Goal: Transaction & Acquisition: Obtain resource

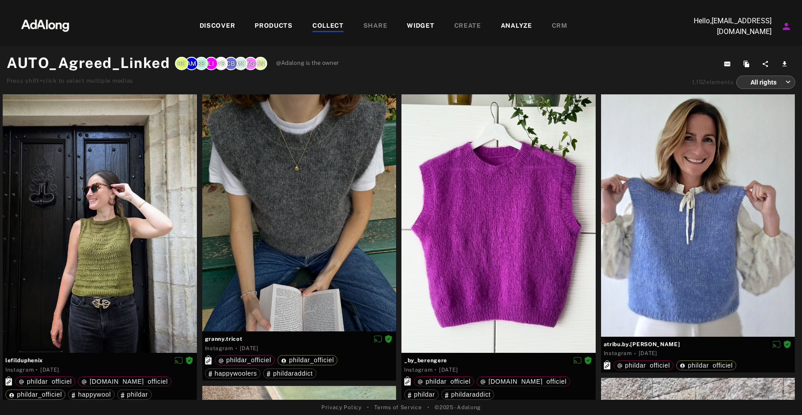
scroll to position [2417, 0]
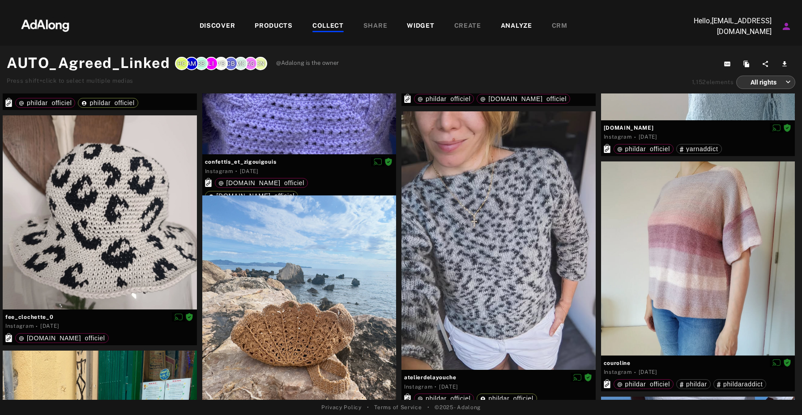
click at [226, 30] on div "DISCOVER" at bounding box center [218, 26] width 36 height 11
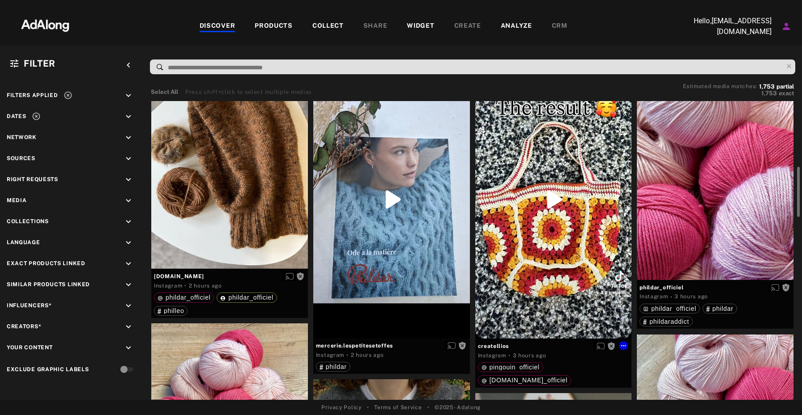
scroll to position [520, 0]
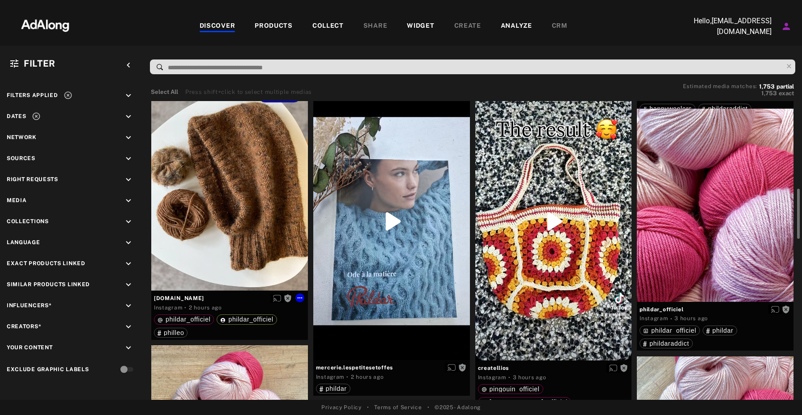
click at [253, 200] on div "Get rights" at bounding box center [229, 186] width 157 height 209
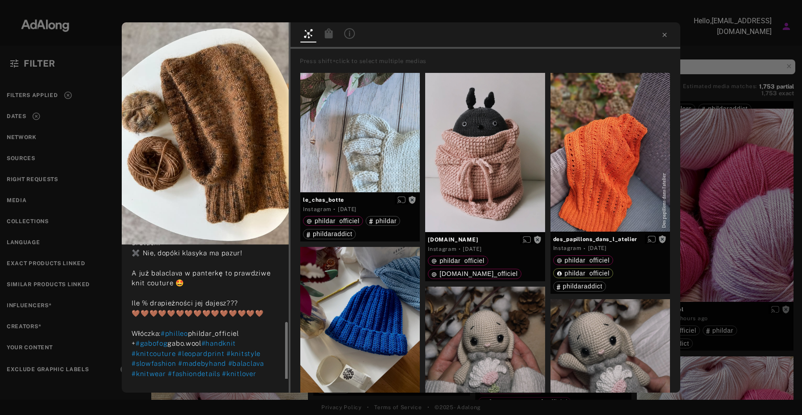
scroll to position [117, 0]
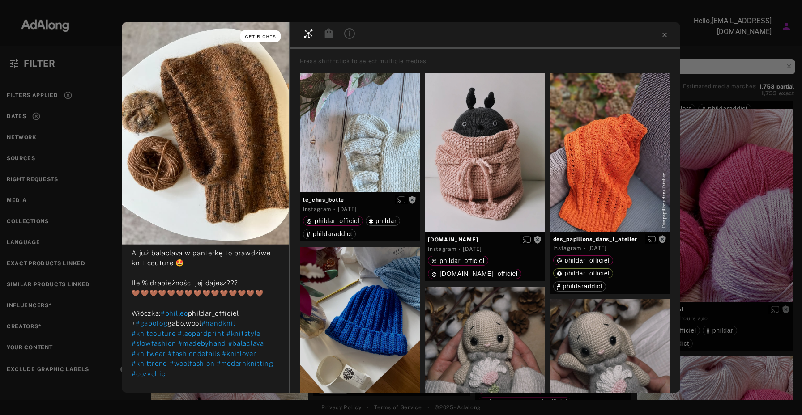
click at [257, 37] on span "Get rights" at bounding box center [260, 36] width 31 height 4
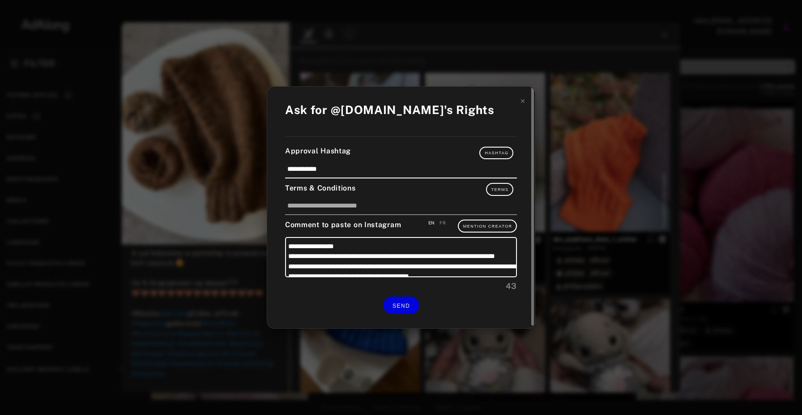
scroll to position [39, 0]
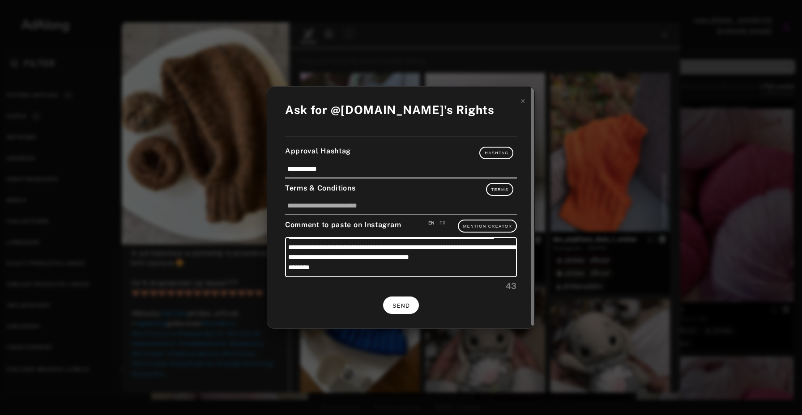
click at [394, 306] on span "SEND" at bounding box center [401, 306] width 17 height 6
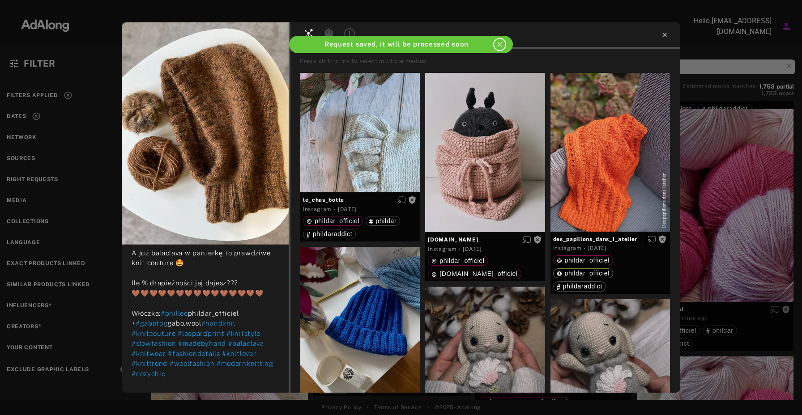
click at [668, 35] on icon at bounding box center [664, 34] width 7 height 7
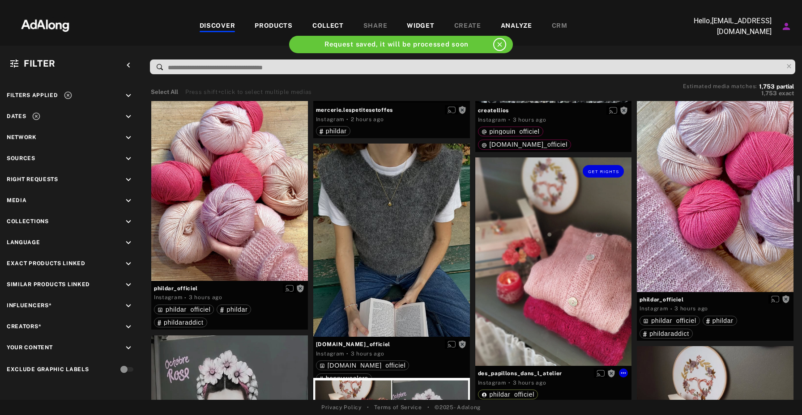
scroll to position [775, 0]
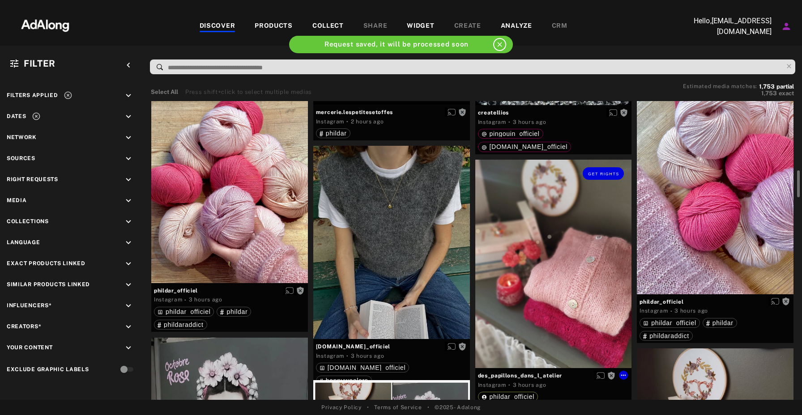
click at [561, 258] on div "Get rights" at bounding box center [553, 264] width 157 height 209
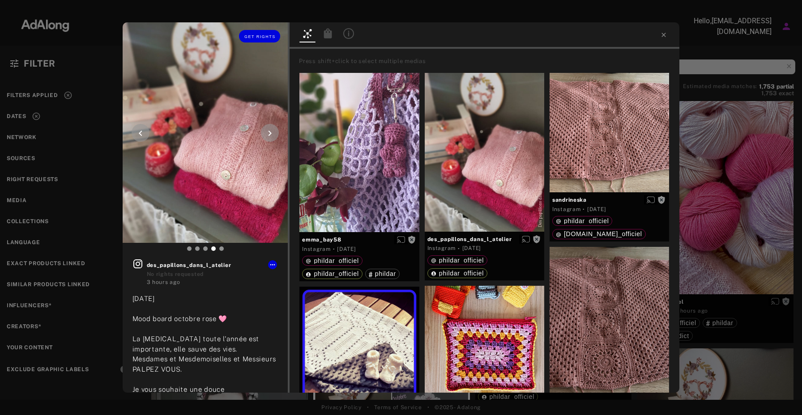
click at [136, 131] on icon at bounding box center [140, 133] width 11 height 11
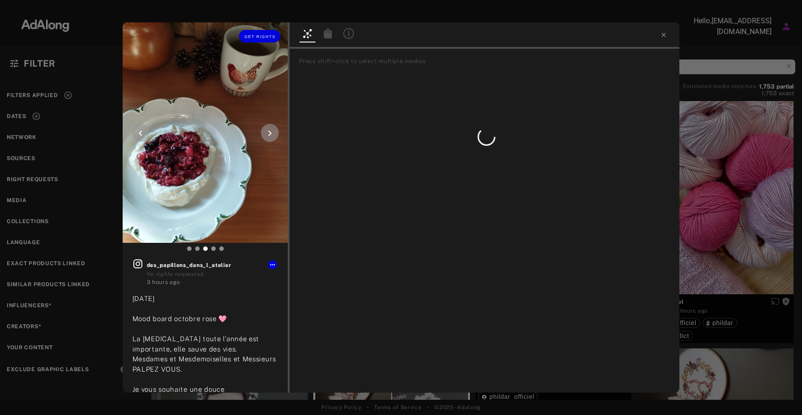
click at [274, 135] on icon at bounding box center [270, 133] width 11 height 11
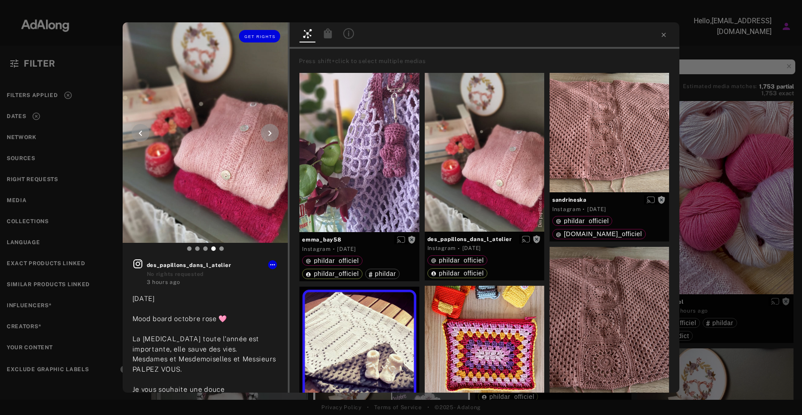
click at [274, 135] on icon at bounding box center [270, 133] width 11 height 11
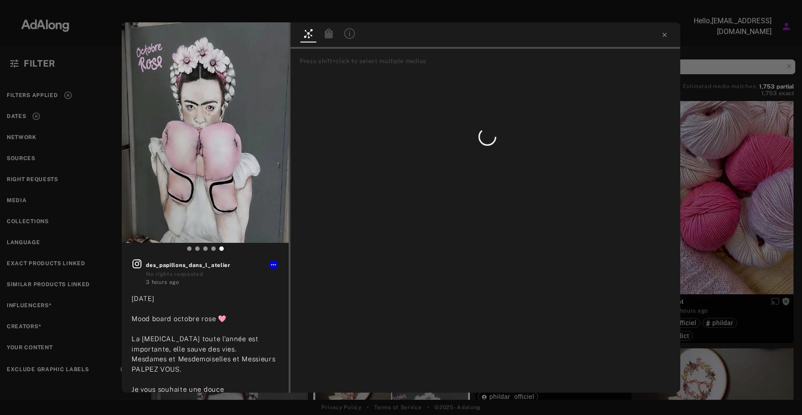
click at [668, 33] on div at bounding box center [486, 35] width 390 height 26
click at [664, 36] on icon at bounding box center [664, 34] width 7 height 7
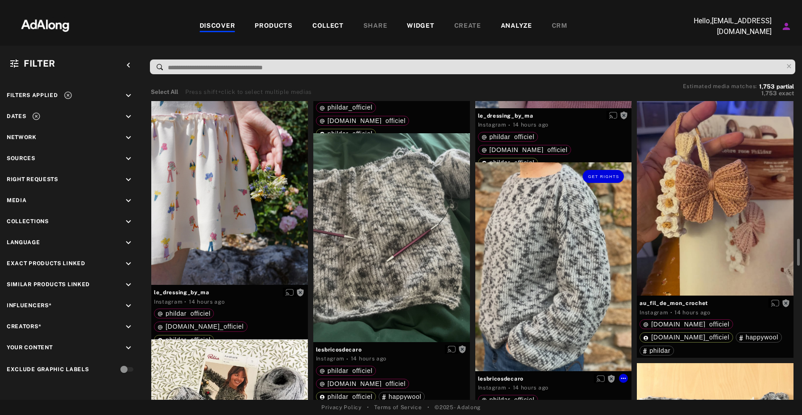
scroll to position [1575, 0]
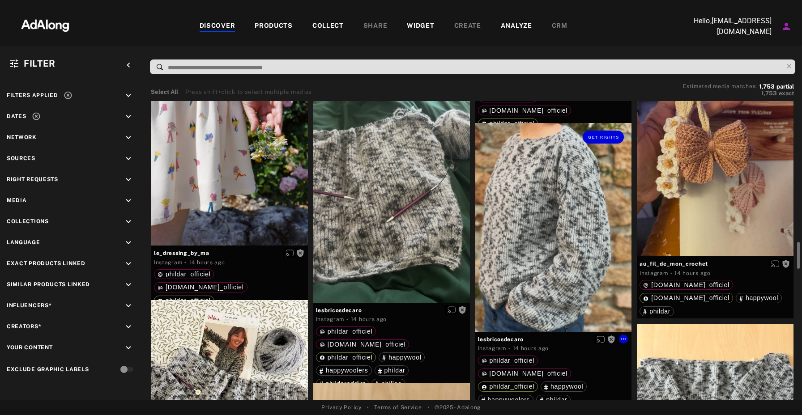
click at [569, 230] on div "Get rights" at bounding box center [553, 227] width 157 height 209
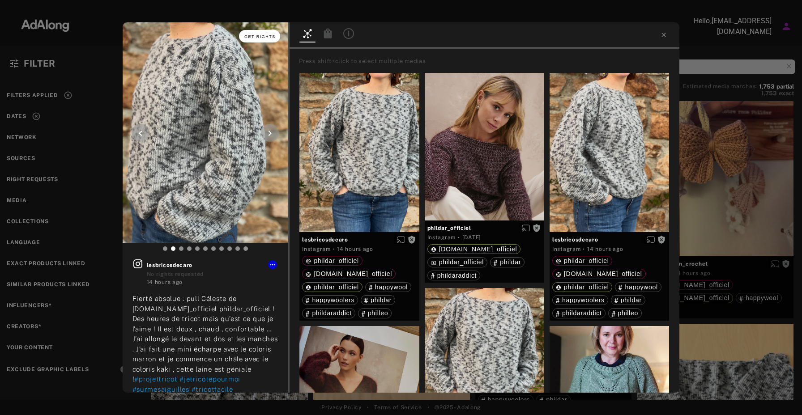
click at [257, 33] on button "Get rights" at bounding box center [259, 36] width 41 height 13
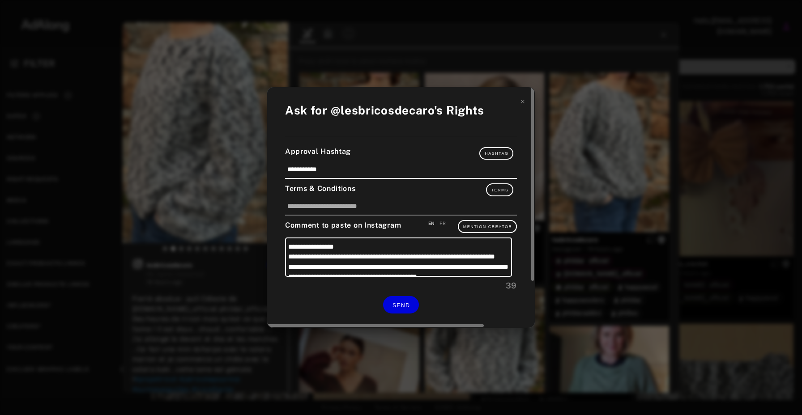
click at [444, 222] on div "FR" at bounding box center [443, 223] width 6 height 7
type textarea "**********"
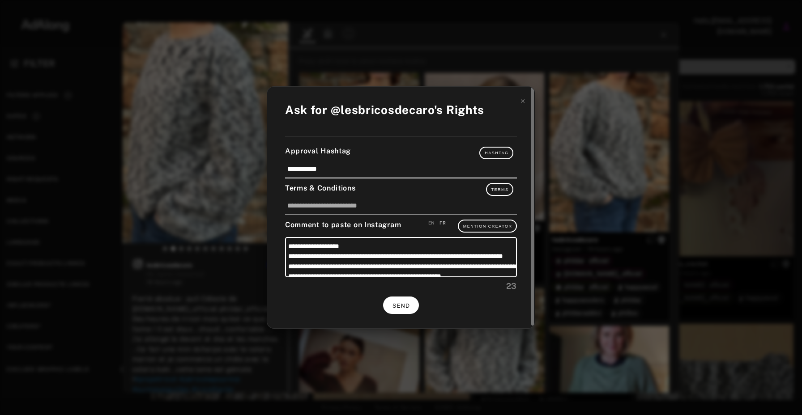
click at [391, 306] on button "SEND" at bounding box center [401, 305] width 36 height 17
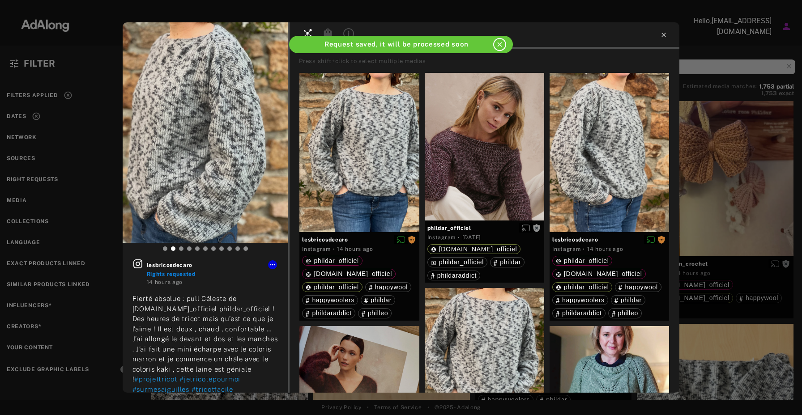
click at [661, 34] on icon at bounding box center [663, 34] width 7 height 7
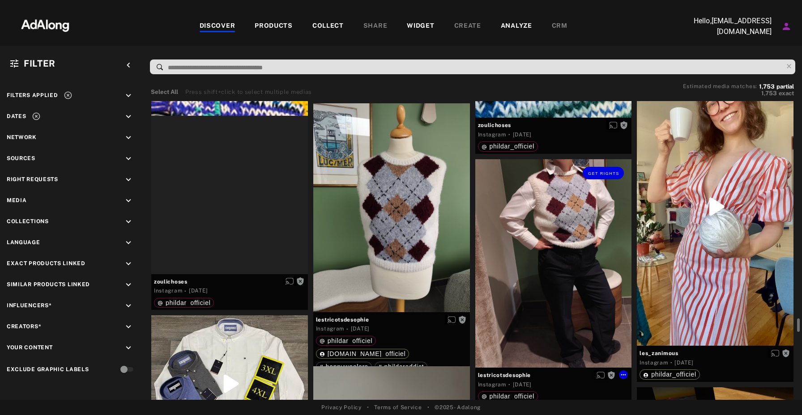
scroll to position [5821, 0]
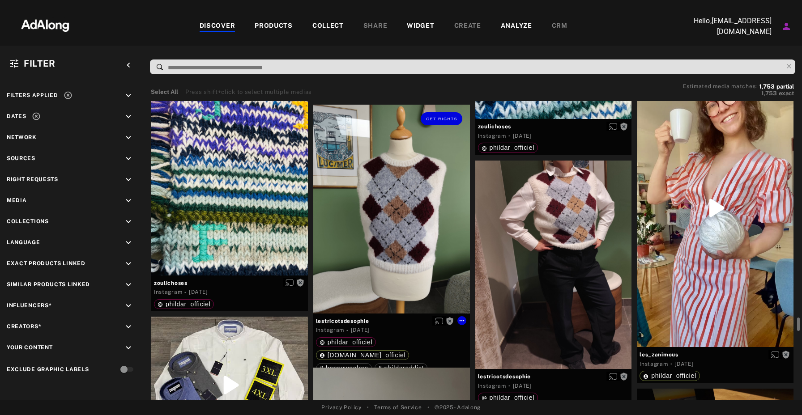
click at [424, 254] on div "Get rights" at bounding box center [391, 209] width 157 height 209
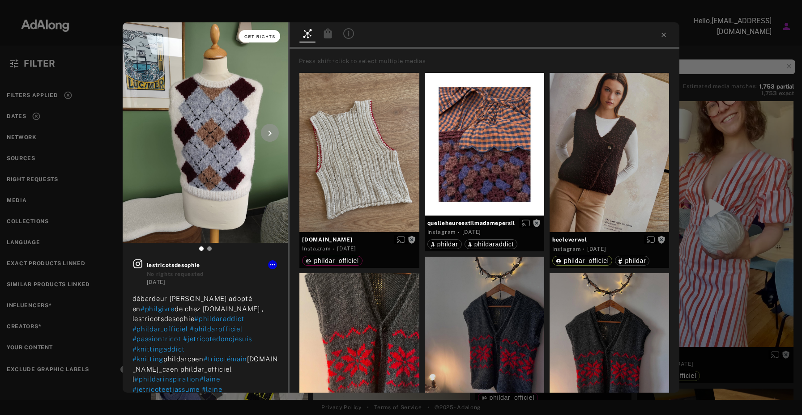
click at [268, 35] on span "Get rights" at bounding box center [259, 36] width 31 height 4
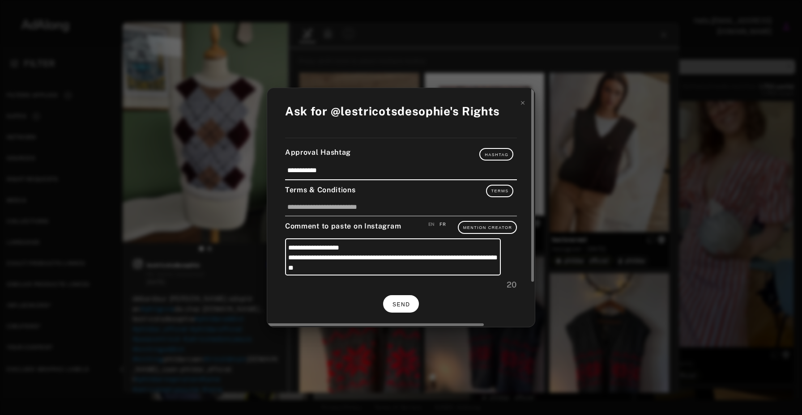
click at [402, 312] on button "SEND" at bounding box center [401, 303] width 36 height 17
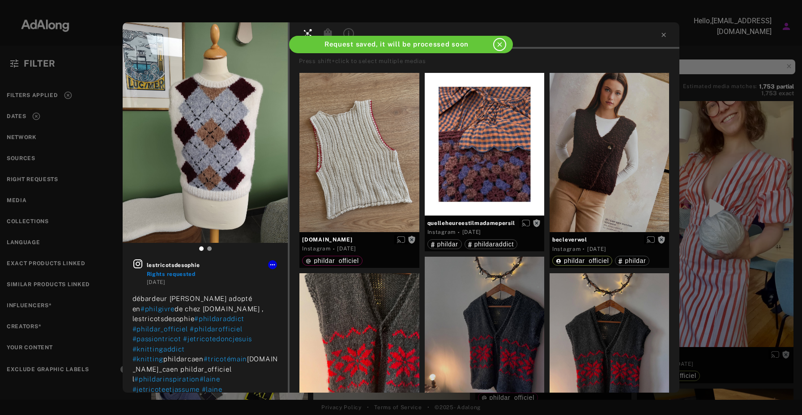
click at [664, 39] on div at bounding box center [485, 35] width 390 height 26
click at [664, 38] on icon at bounding box center [663, 34] width 7 height 7
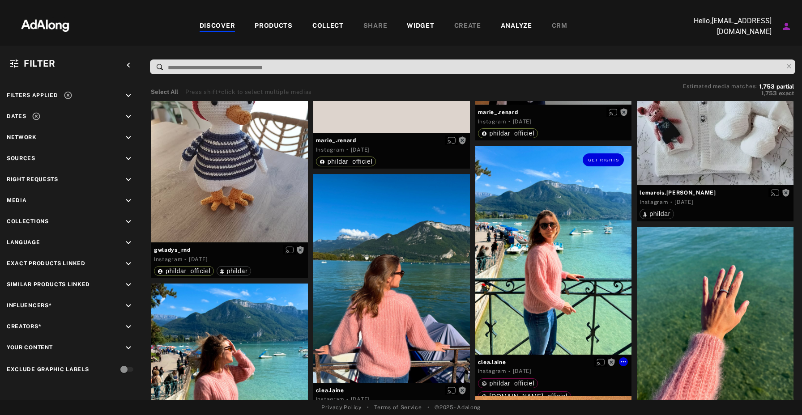
scroll to position [7277, 0]
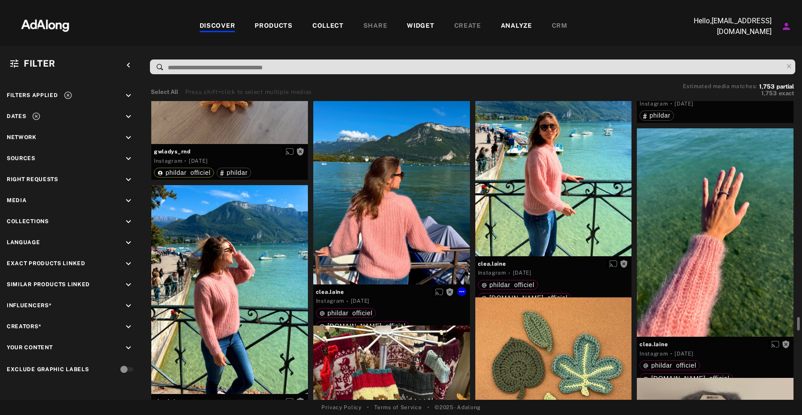
click at [420, 218] on div "Get rights" at bounding box center [391, 180] width 157 height 209
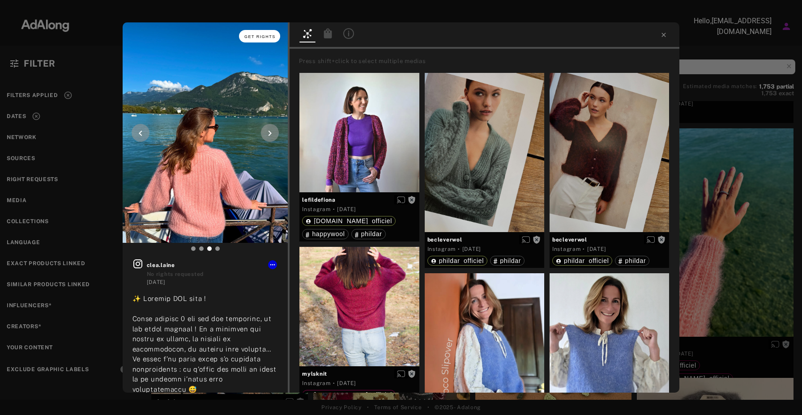
click at [258, 34] on span "Get rights" at bounding box center [259, 36] width 31 height 4
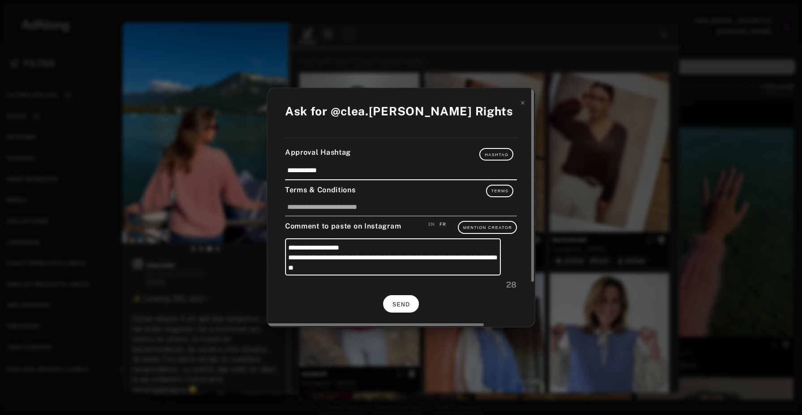
click at [402, 308] on span "SEND" at bounding box center [401, 305] width 17 height 6
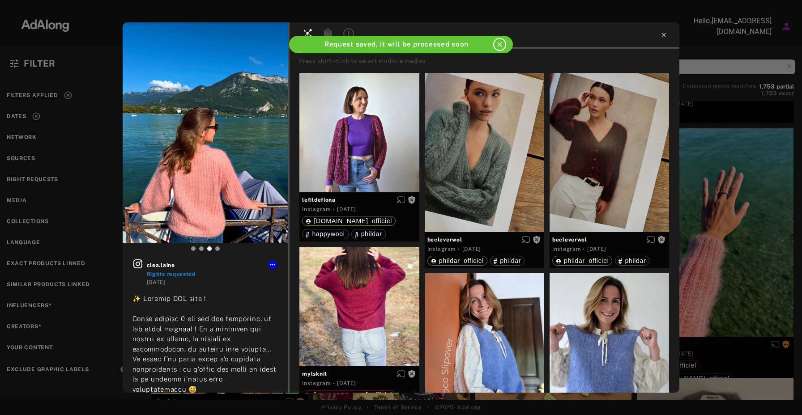
click at [663, 35] on icon at bounding box center [663, 34] width 7 height 7
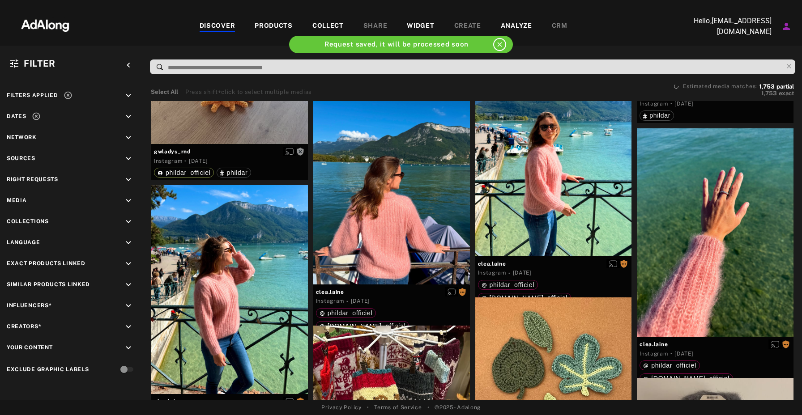
click at [329, 25] on div "COLLECT" at bounding box center [327, 26] width 31 height 11
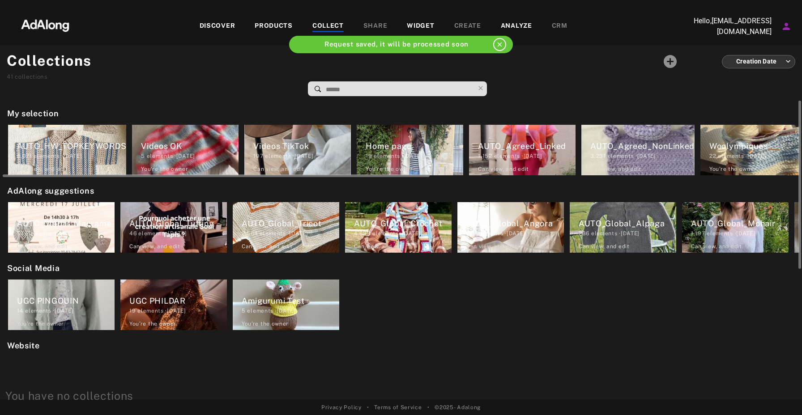
click at [531, 143] on div "AUTO_Agreed_Linked" at bounding box center [527, 146] width 98 height 12
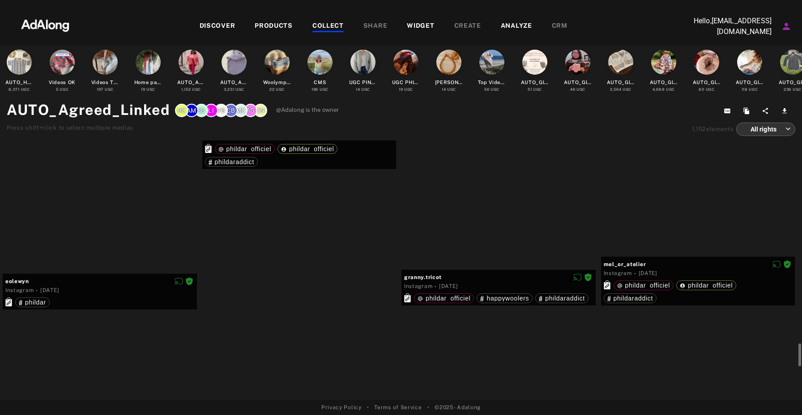
scroll to position [3126, 0]
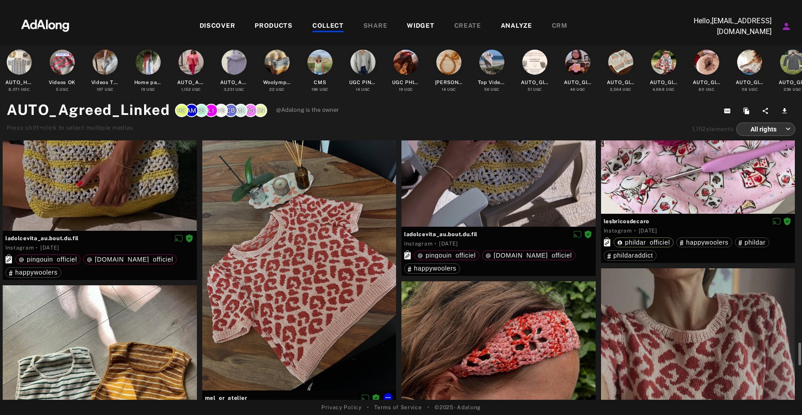
click at [305, 265] on div at bounding box center [299, 261] width 194 height 259
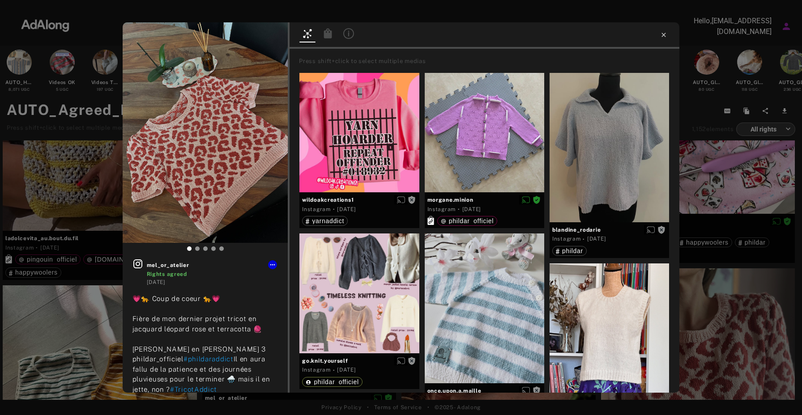
click at [665, 35] on icon at bounding box center [663, 34] width 7 height 7
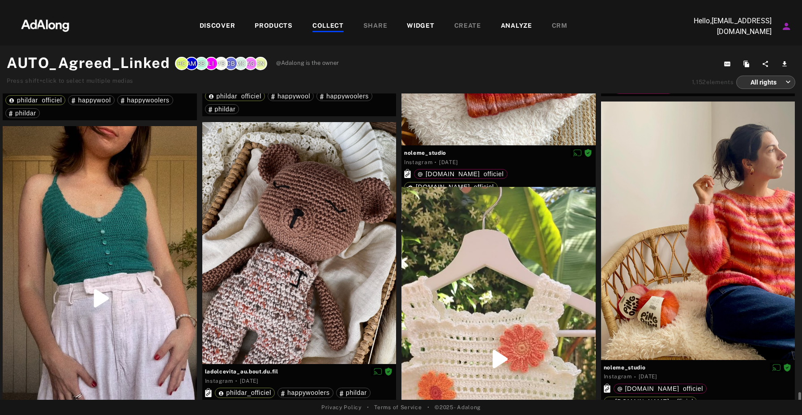
scroll to position [4628, 0]
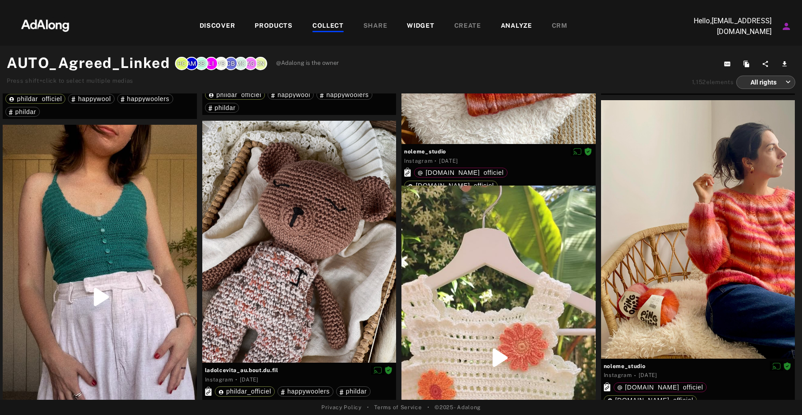
click at [333, 21] on div "COLLECT" at bounding box center [327, 26] width 31 height 11
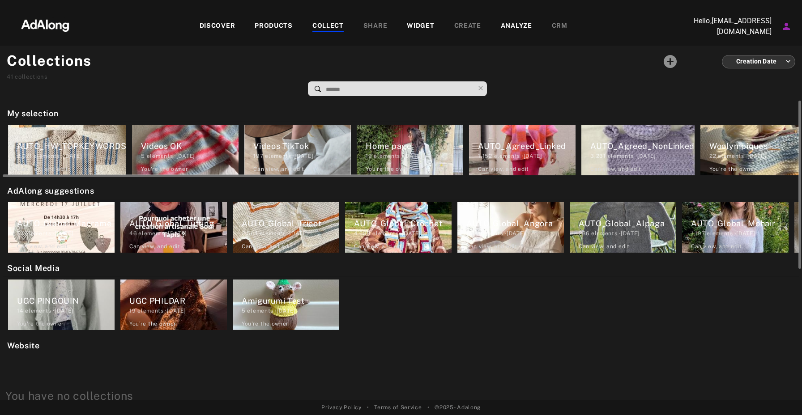
click at [605, 143] on div "AUTO_Agreed_NonLinked" at bounding box center [643, 146] width 104 height 12
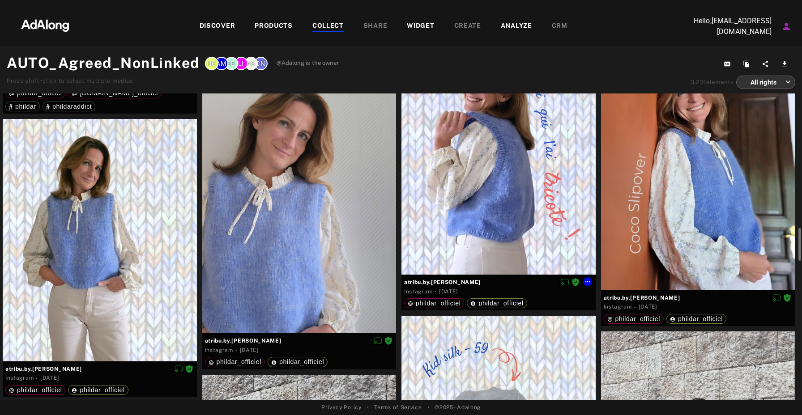
scroll to position [1516, 0]
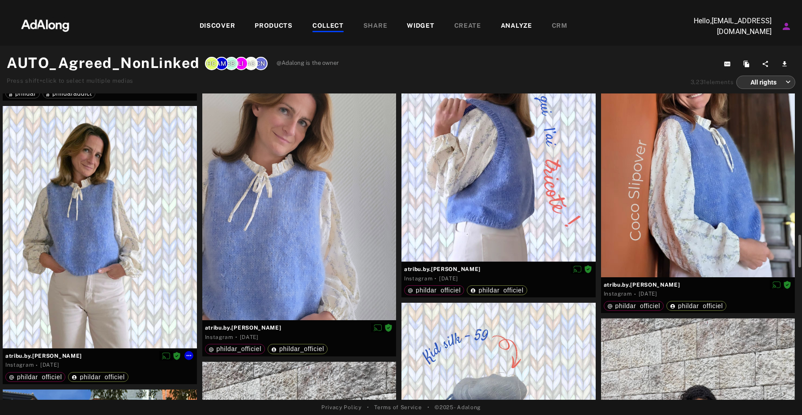
click at [108, 221] on div at bounding box center [100, 227] width 194 height 243
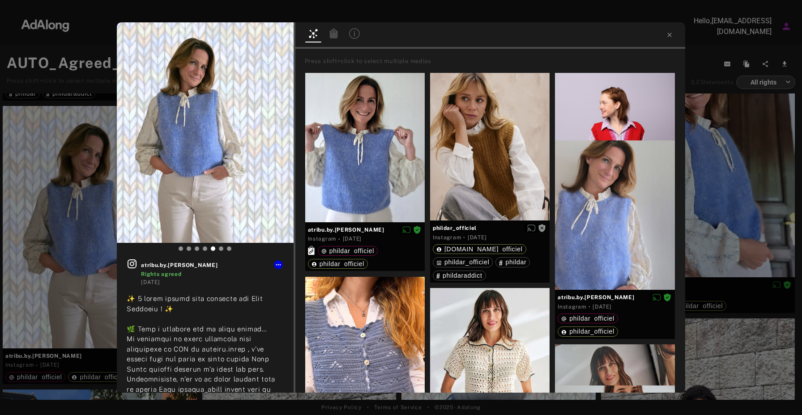
click at [79, 174] on div "atribu.by.astrid Rights agreed [DATE] #cocoslipover #cocomarieknit #kalcocoslip…" at bounding box center [401, 207] width 802 height 415
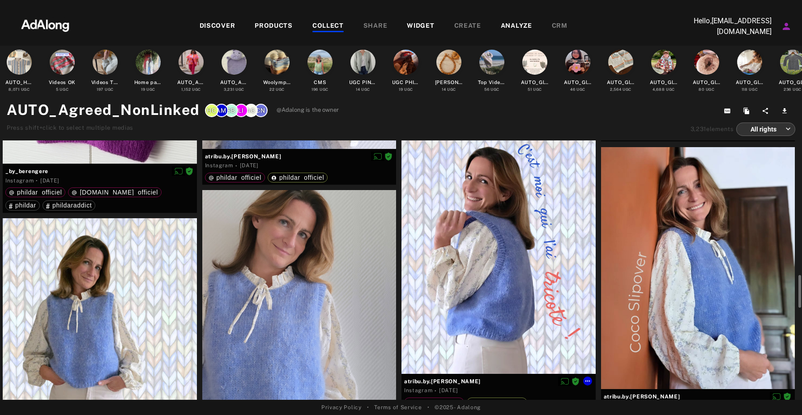
scroll to position [1450, 0]
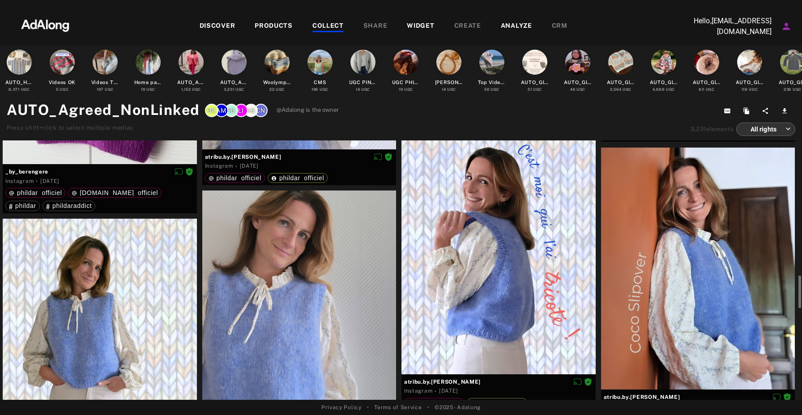
click at [339, 255] on div at bounding box center [299, 312] width 194 height 243
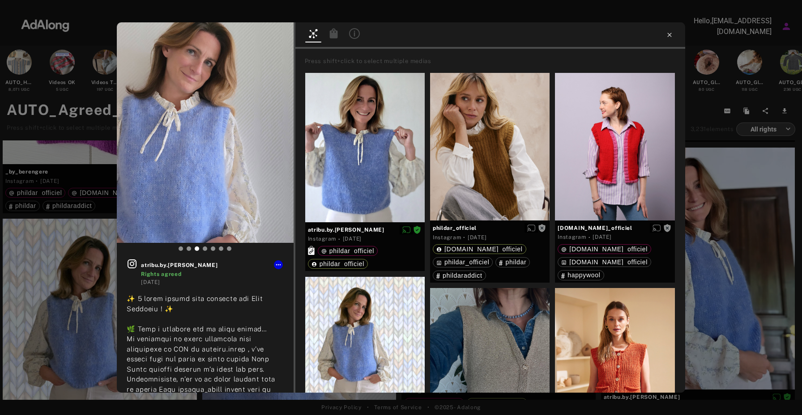
click at [671, 34] on icon at bounding box center [669, 34] width 7 height 7
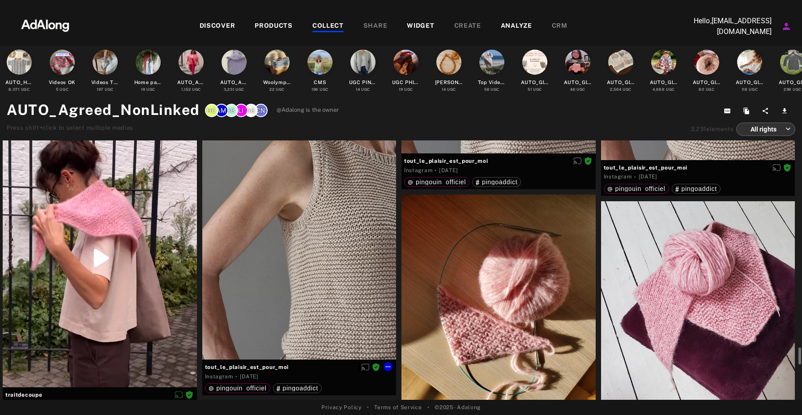
scroll to position [4334, 0]
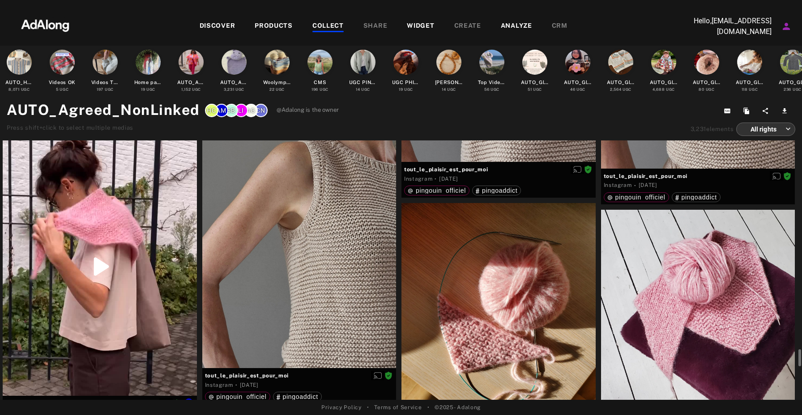
click at [107, 274] on div at bounding box center [100, 266] width 194 height 259
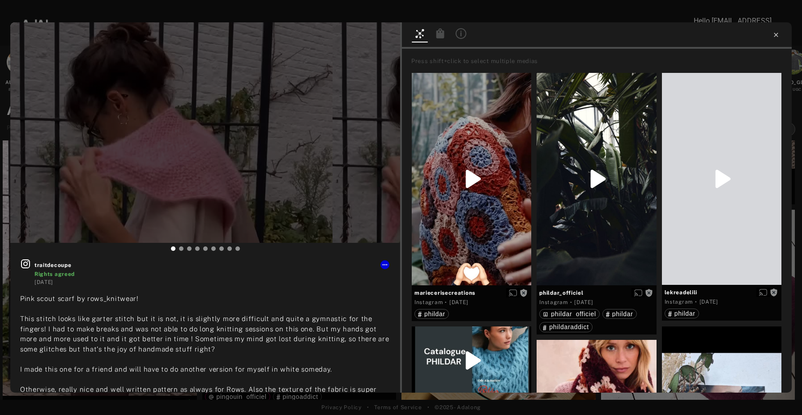
click at [778, 32] on icon at bounding box center [776, 34] width 7 height 7
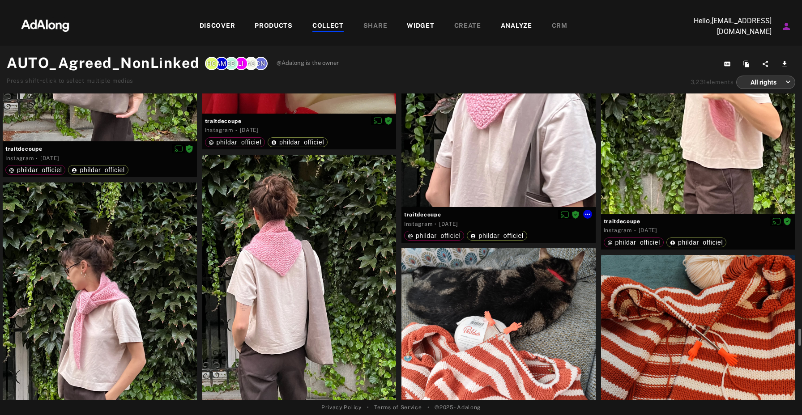
scroll to position [4844, 0]
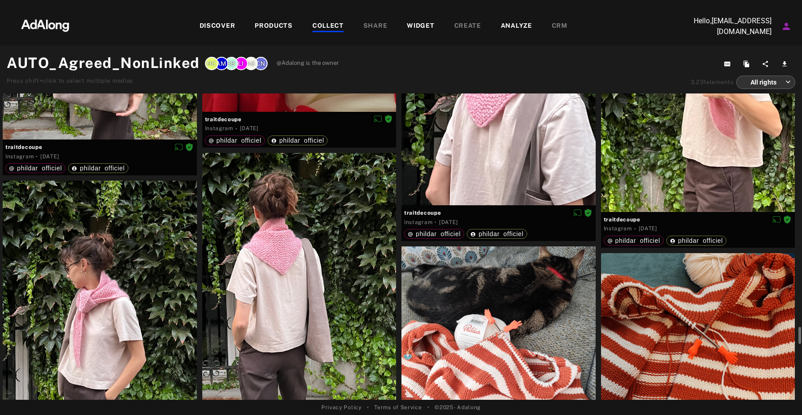
click at [114, 316] on div at bounding box center [100, 310] width 194 height 259
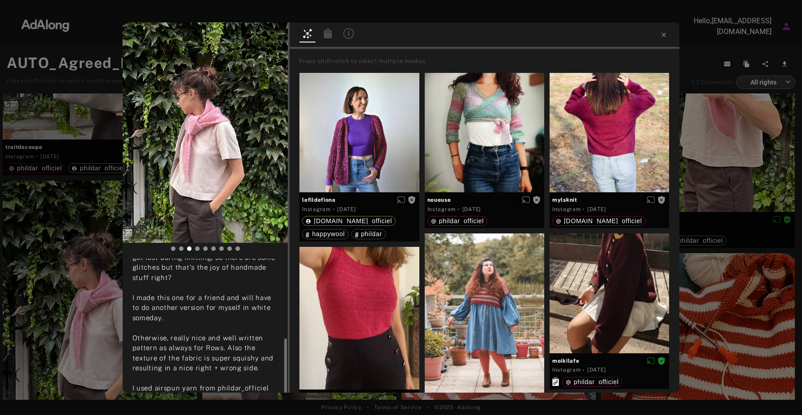
scroll to position [143, 0]
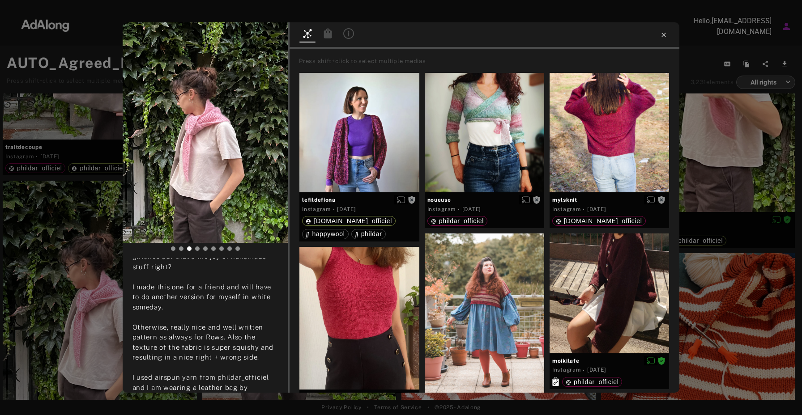
click at [665, 35] on icon at bounding box center [664, 35] width 4 height 4
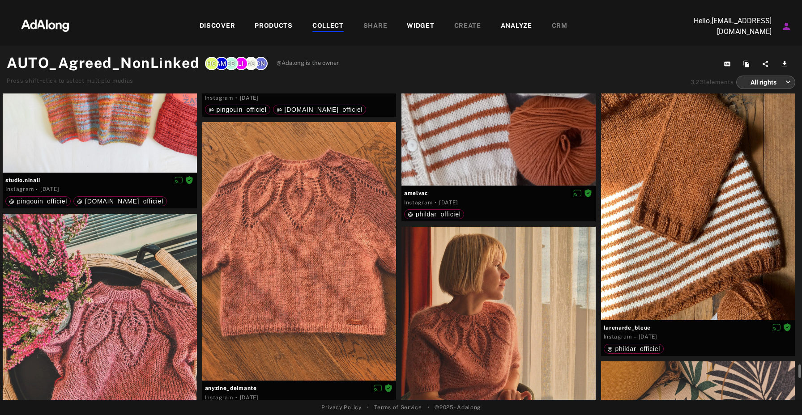
scroll to position [6732, 0]
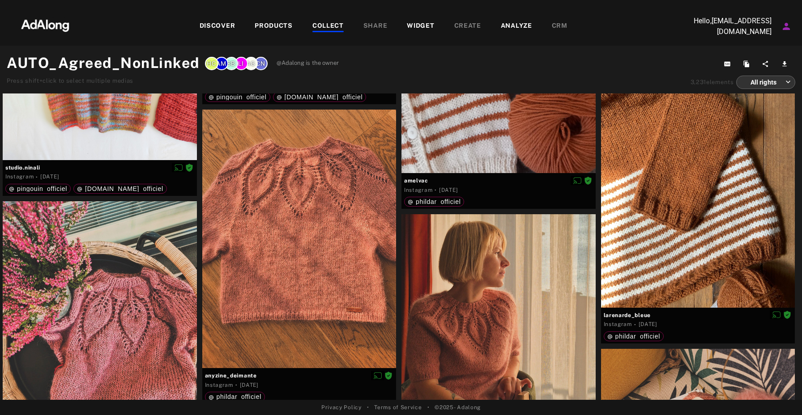
click at [234, 26] on div "DISCOVER" at bounding box center [218, 26] width 36 height 11
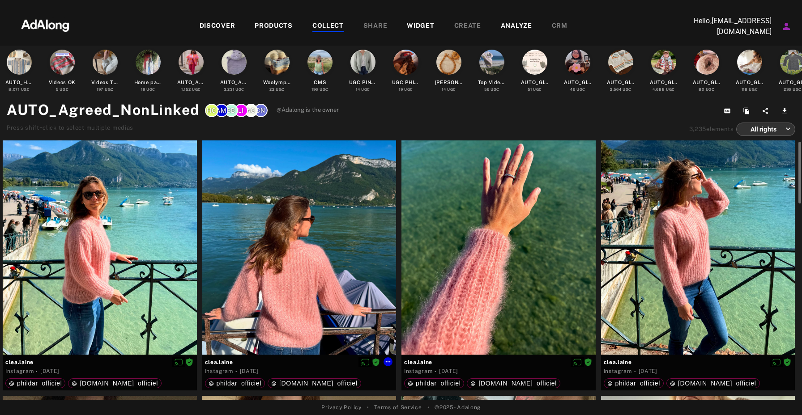
scroll to position [40, 0]
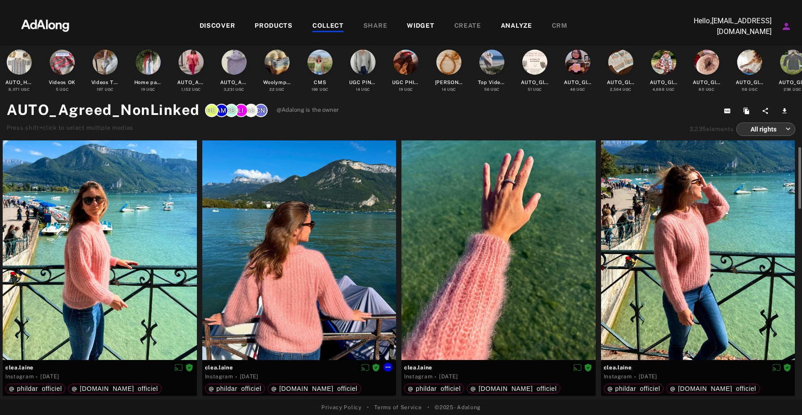
click at [317, 255] on div at bounding box center [299, 231] width 194 height 259
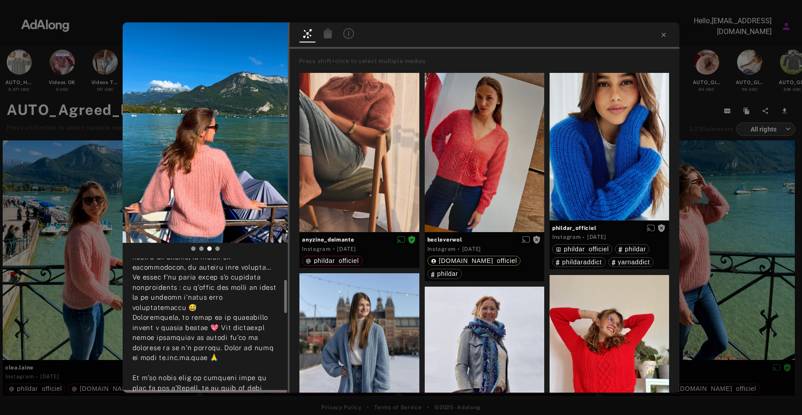
scroll to position [83, 0]
click at [85, 167] on div "clea.laine Rights agreed [DATE] #septembersweater petiteknit Yarn : #mohairetso…" at bounding box center [401, 207] width 802 height 415
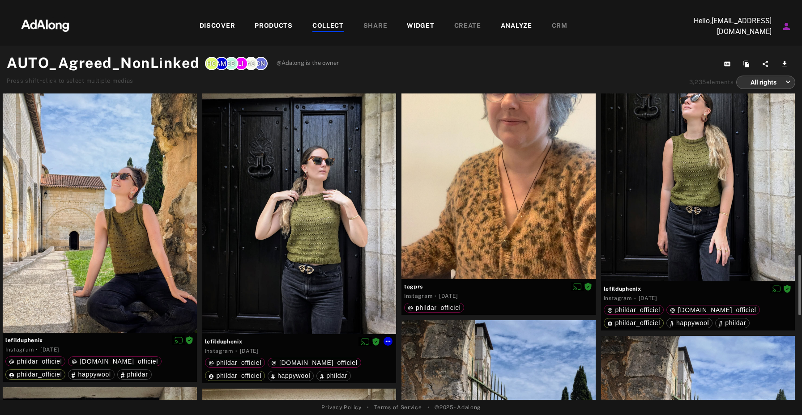
scroll to position [921, 0]
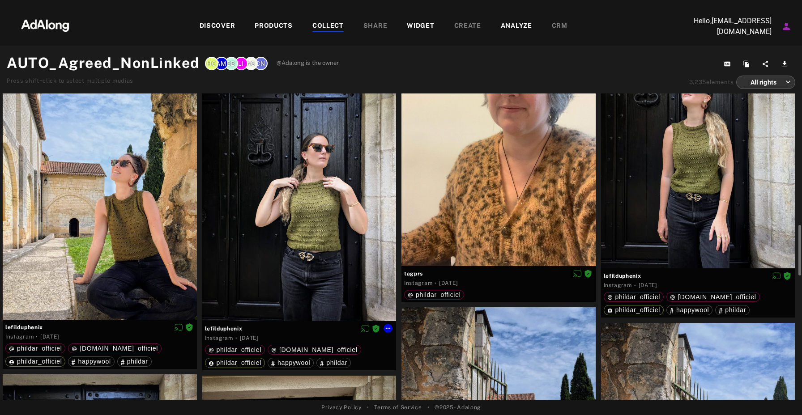
click at [346, 202] on div at bounding box center [299, 192] width 194 height 259
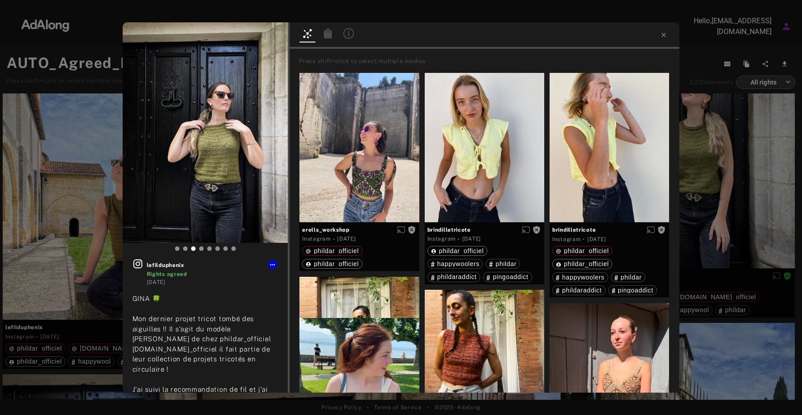
click at [37, 176] on div "lefilduphenix Rights agreed [DATE] [PERSON_NAME] Mon dernier projet tricot tomb…" at bounding box center [401, 207] width 802 height 415
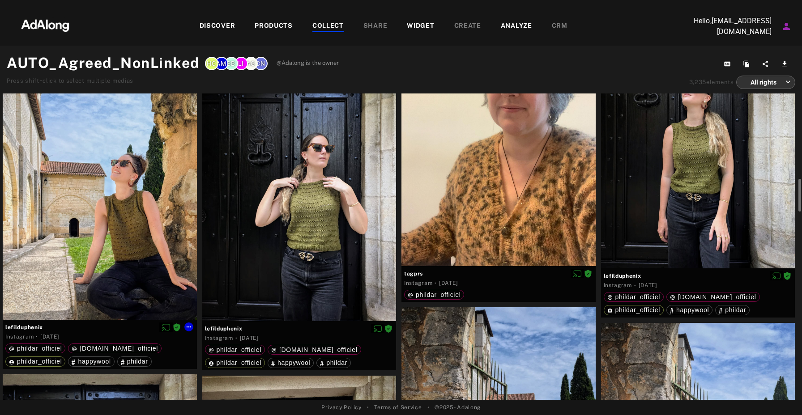
click at [90, 200] on div at bounding box center [100, 190] width 194 height 259
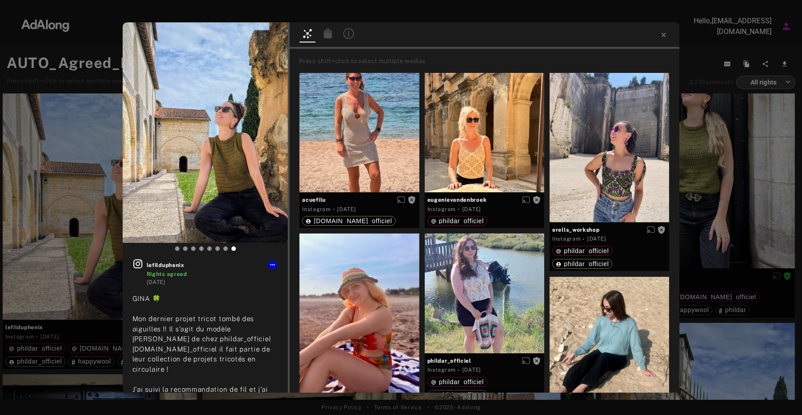
click at [689, 140] on div "lefilduphenix Rights agreed [DATE] [PERSON_NAME] Mon dernier projet tricot tomb…" at bounding box center [401, 207] width 802 height 415
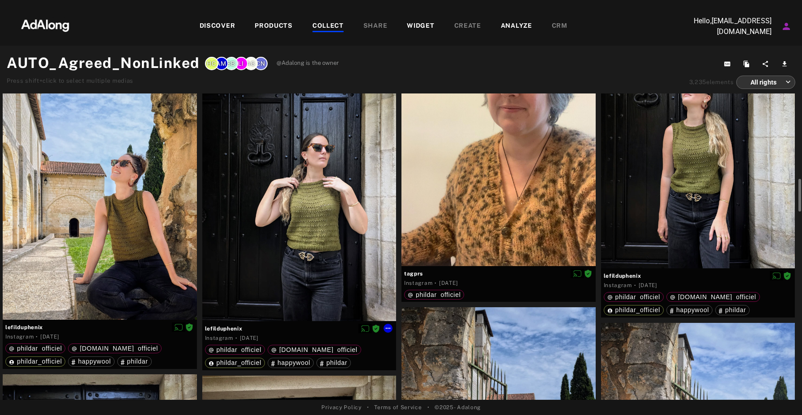
click at [330, 203] on div at bounding box center [299, 192] width 194 height 259
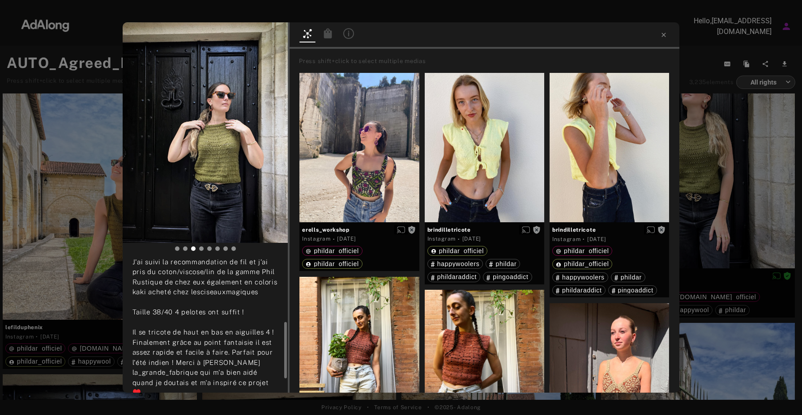
scroll to position [137, 0]
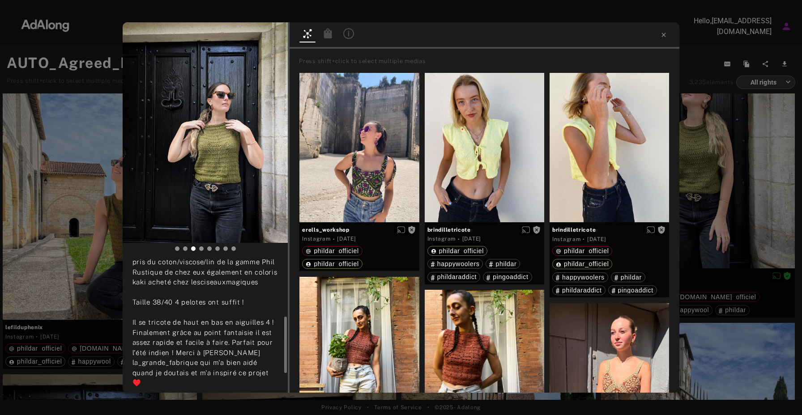
click at [73, 240] on div "lefilduphenix Rights agreed [DATE] [PERSON_NAME] Mon dernier projet tricot tomb…" at bounding box center [401, 207] width 802 height 415
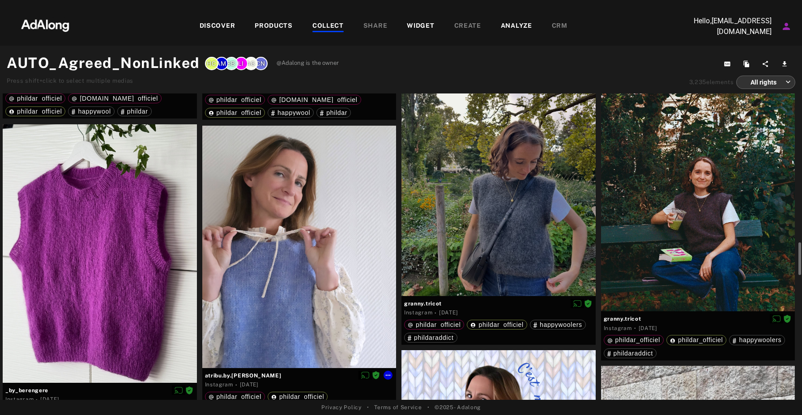
scroll to position [1509, 0]
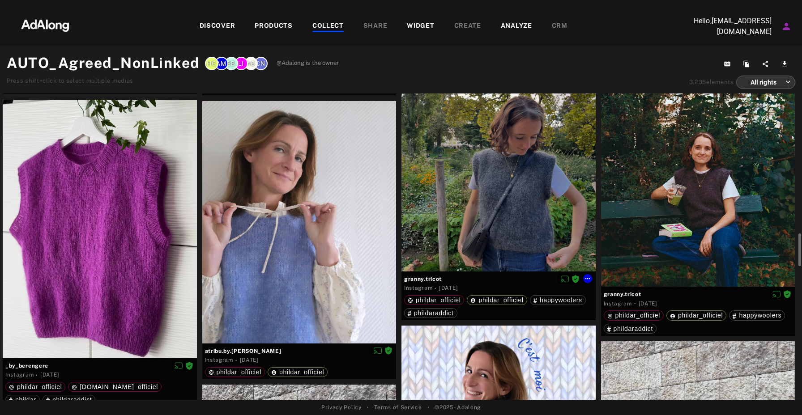
click at [541, 208] on div at bounding box center [499, 152] width 194 height 239
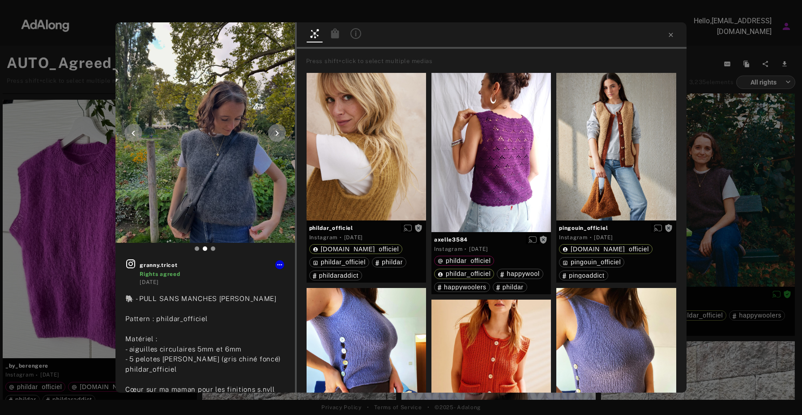
click at [275, 131] on icon at bounding box center [277, 133] width 11 height 11
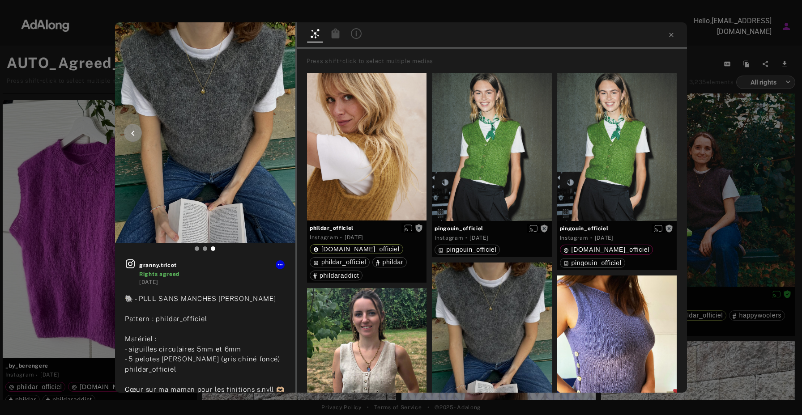
click at [137, 132] on icon at bounding box center [133, 133] width 11 height 11
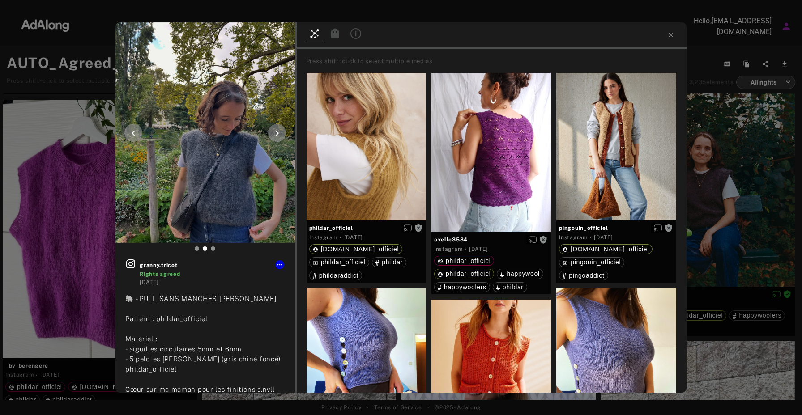
click at [274, 133] on icon at bounding box center [277, 133] width 11 height 11
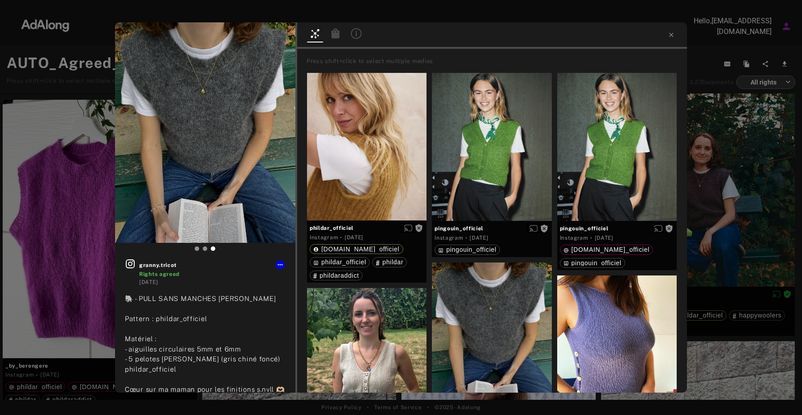
click at [35, 155] on div "granny.tricot Rights agreed [DATE] 🐘 - PULL SANS MANCHES [PERSON_NAME] Pattern …" at bounding box center [401, 207] width 802 height 415
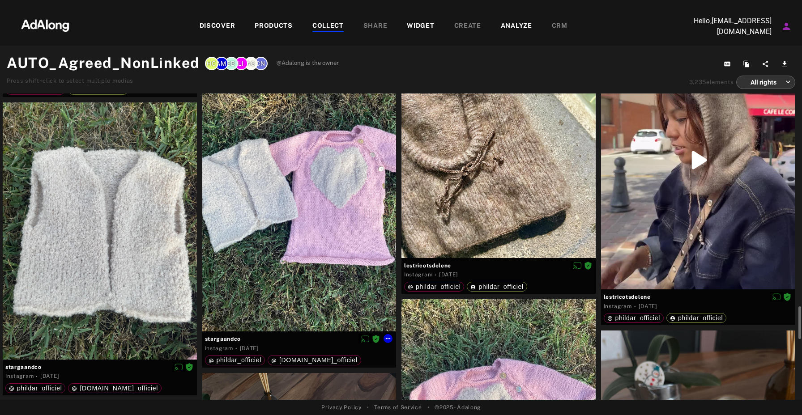
scroll to position [2140, 0]
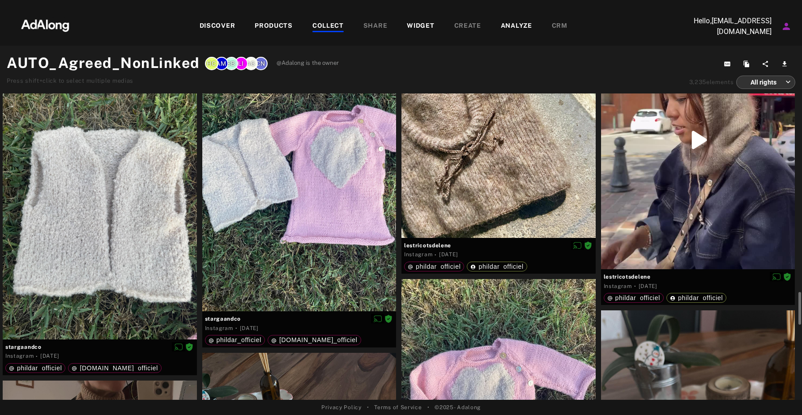
click at [216, 25] on div "DISCOVER" at bounding box center [218, 26] width 36 height 11
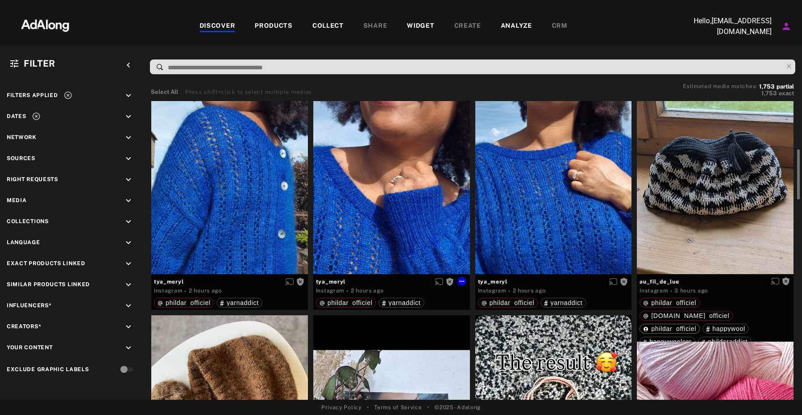
scroll to position [293, 0]
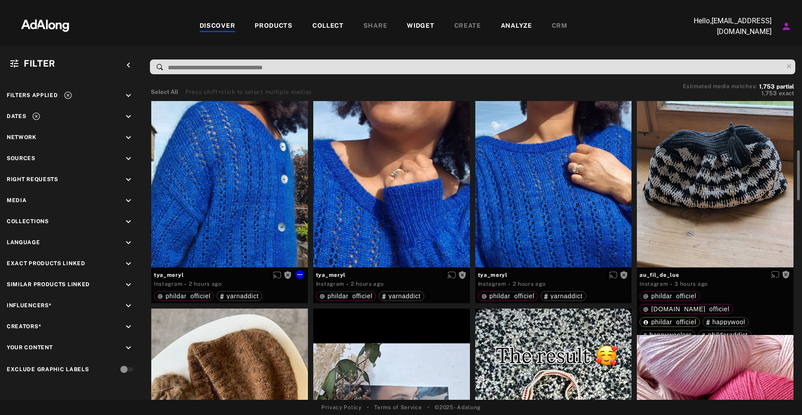
click at [225, 156] on div "Get rights" at bounding box center [229, 163] width 157 height 209
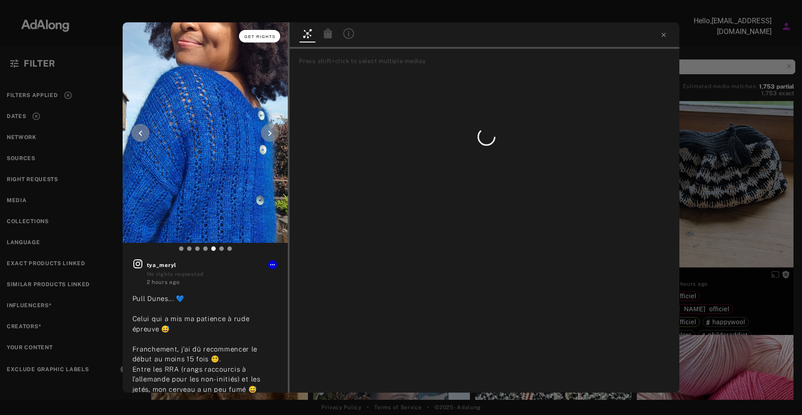
click at [251, 35] on span "Get rights" at bounding box center [259, 36] width 31 height 4
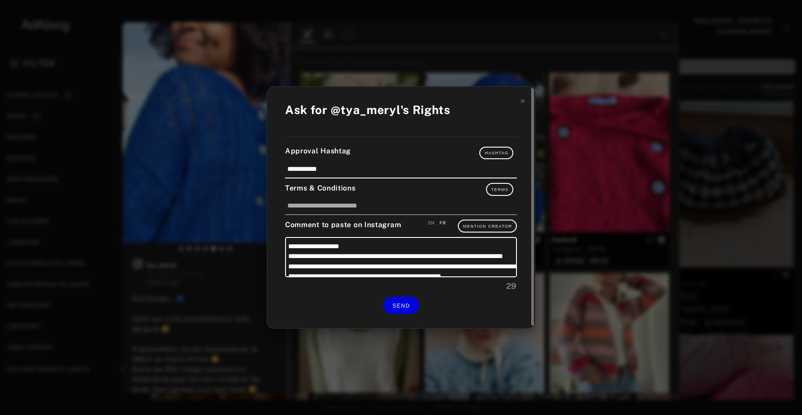
scroll to position [39, 0]
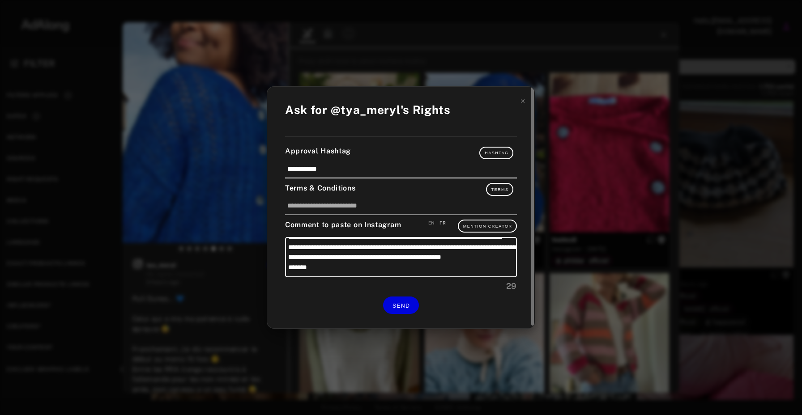
click at [524, 98] on div at bounding box center [523, 101] width 6 height 11
click at [523, 107] on div at bounding box center [523, 101] width 6 height 11
click at [525, 103] on icon at bounding box center [523, 101] width 6 height 6
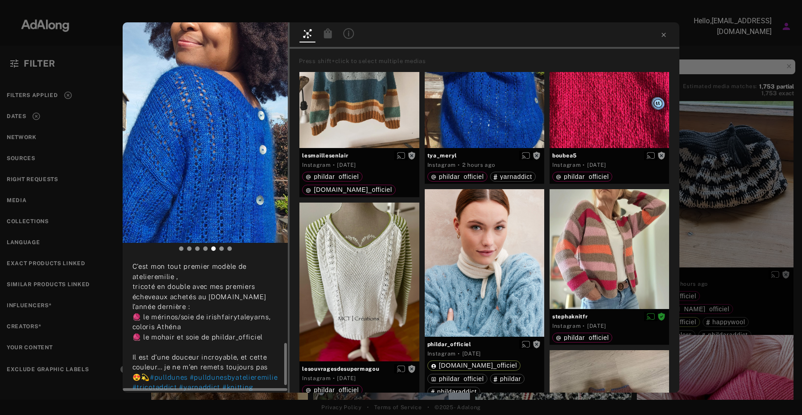
scroll to position [278, 0]
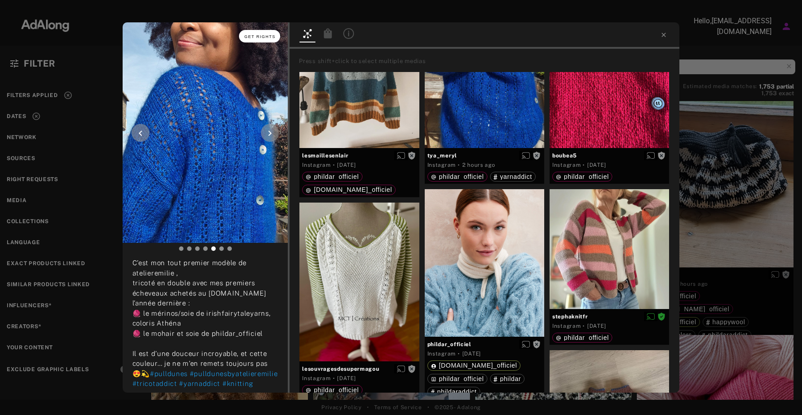
click at [262, 36] on span "Get rights" at bounding box center [259, 36] width 31 height 4
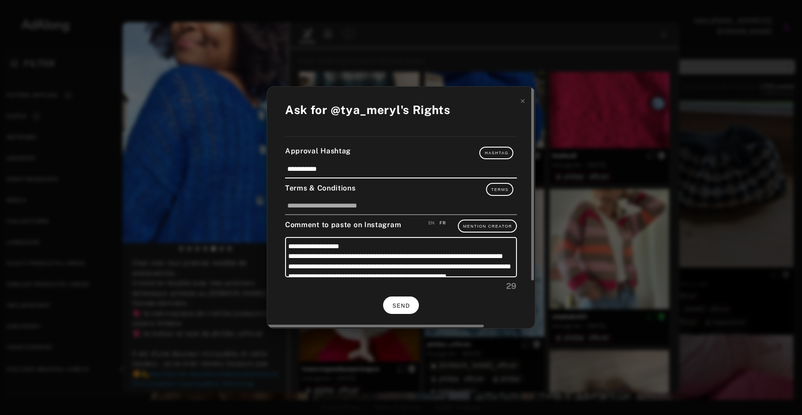
click at [397, 308] on span "SEND" at bounding box center [401, 306] width 17 height 6
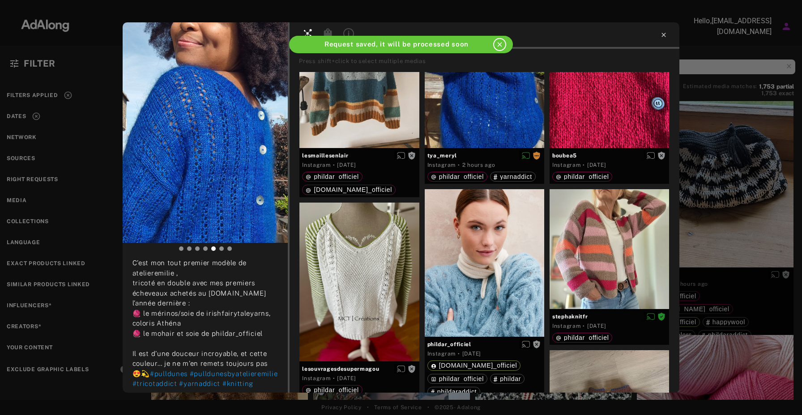
click at [663, 34] on icon at bounding box center [664, 35] width 4 height 4
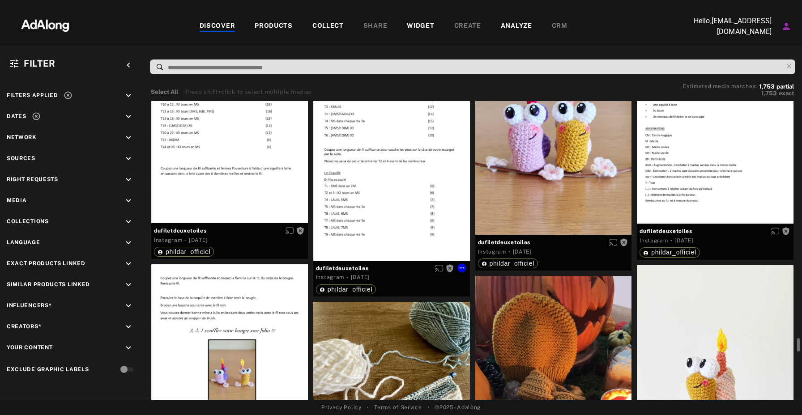
scroll to position [5129, 0]
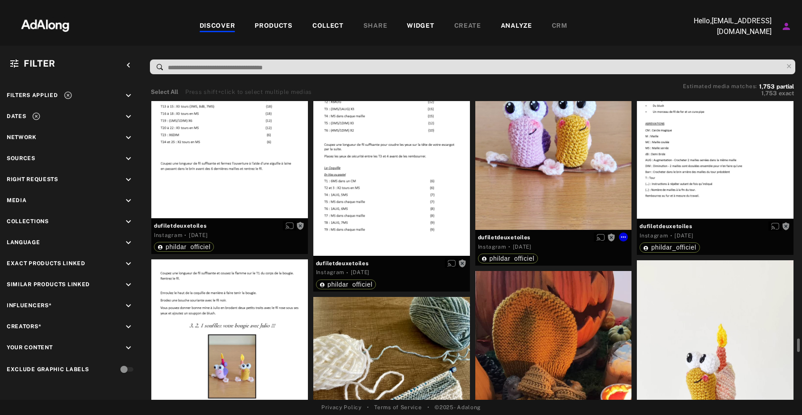
click at [535, 155] on div "Get rights" at bounding box center [553, 125] width 157 height 209
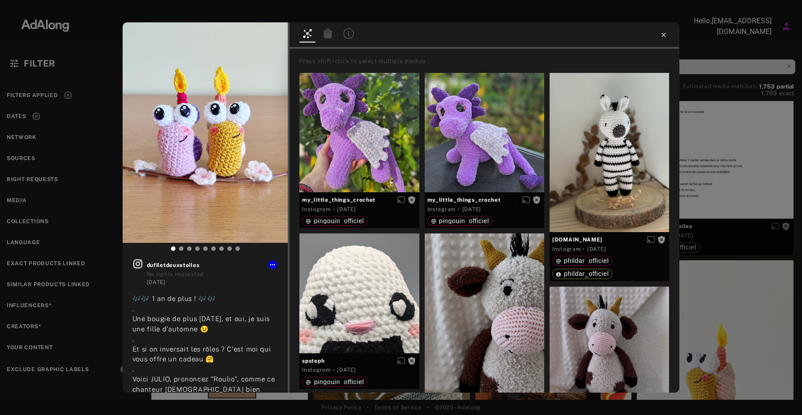
click at [666, 33] on icon at bounding box center [663, 34] width 7 height 7
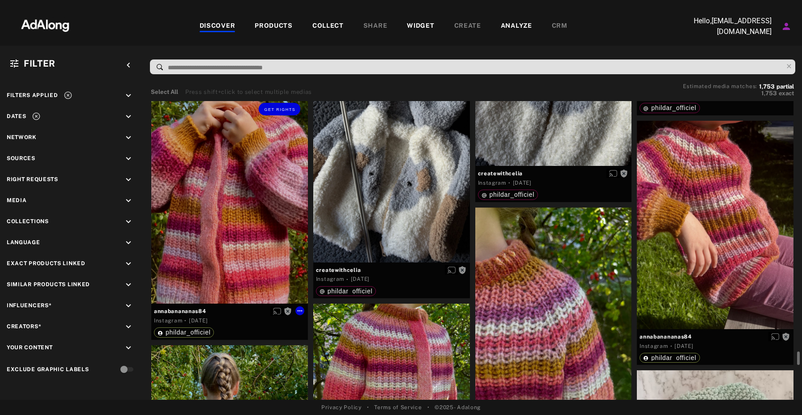
scroll to position [8114, 0]
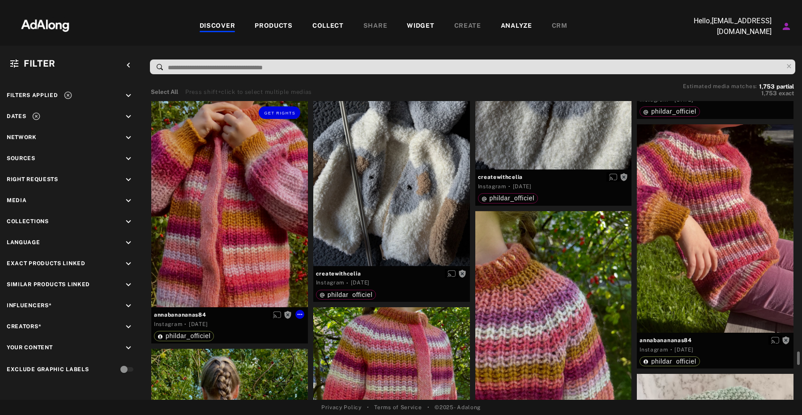
click at [230, 202] on div "Get rights" at bounding box center [229, 203] width 157 height 209
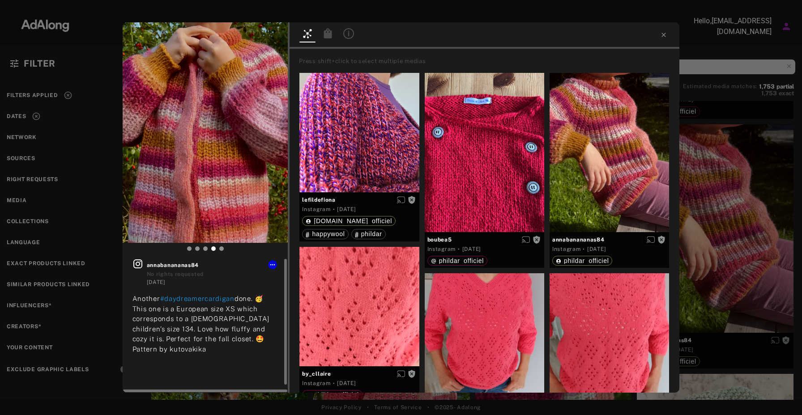
scroll to position [9, 0]
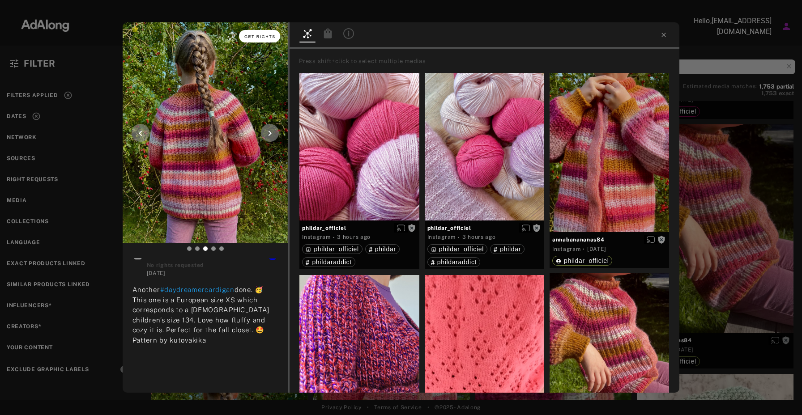
click at [262, 36] on span "Get rights" at bounding box center [259, 36] width 31 height 4
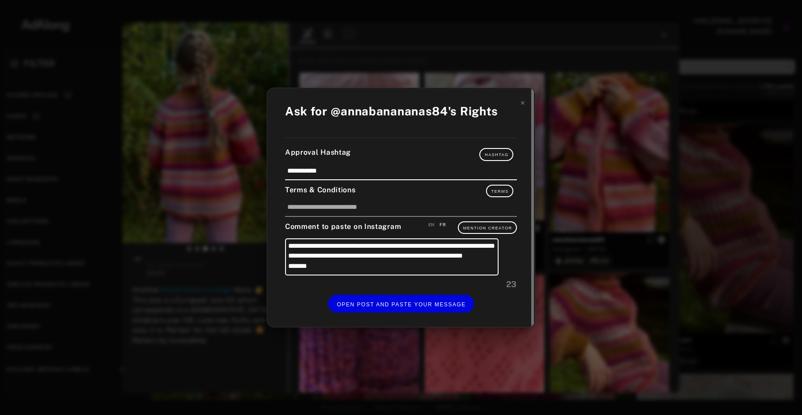
scroll to position [39, 0]
drag, startPoint x: 423, startPoint y: 303, endPoint x: 483, endPoint y: 95, distance: 216.2
click at [483, 95] on div "**********" at bounding box center [401, 207] width 268 height 239
click at [523, 106] on icon at bounding box center [523, 103] width 6 height 6
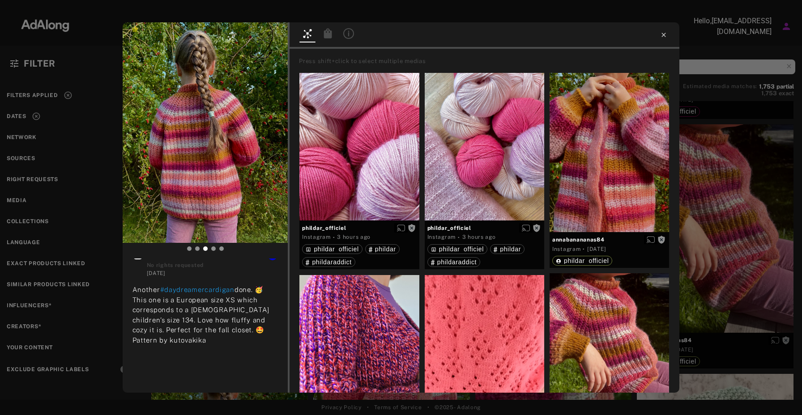
click at [665, 34] on icon at bounding box center [663, 34] width 7 height 7
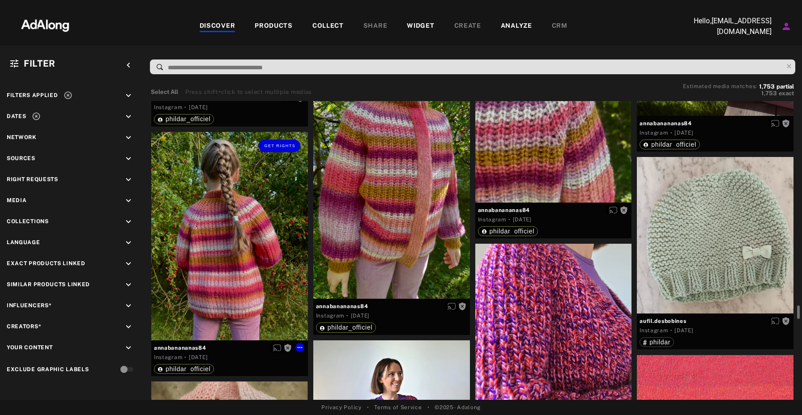
scroll to position [8314, 0]
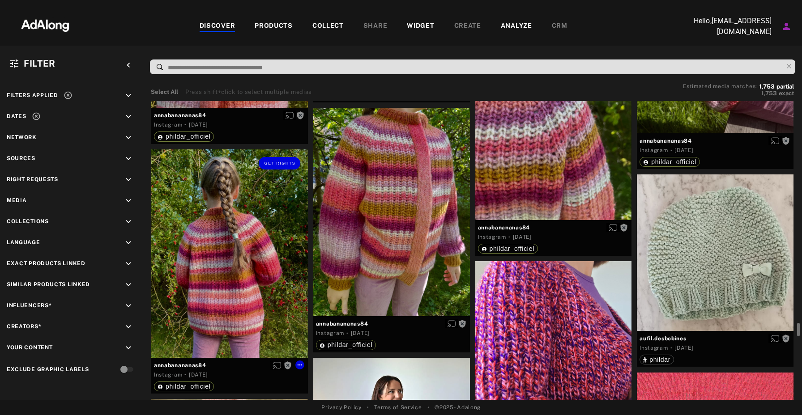
click at [278, 235] on div "Get rights" at bounding box center [229, 254] width 157 height 209
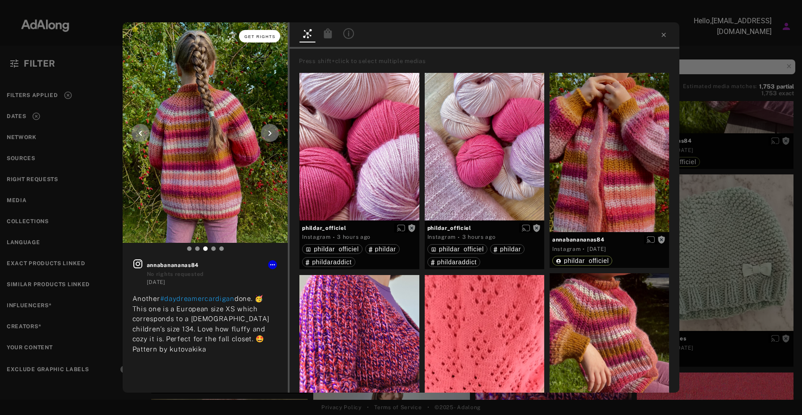
click at [257, 35] on span "Get rights" at bounding box center [259, 36] width 31 height 4
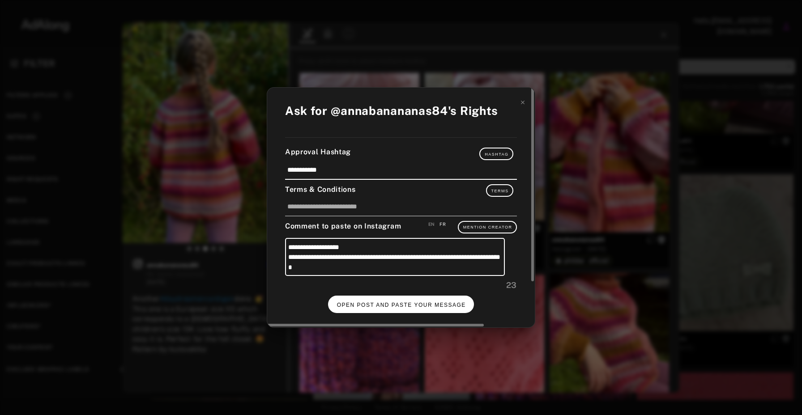
click at [415, 304] on span "OPEN POST AND PASTE YOUR MESSAGE" at bounding box center [401, 305] width 129 height 6
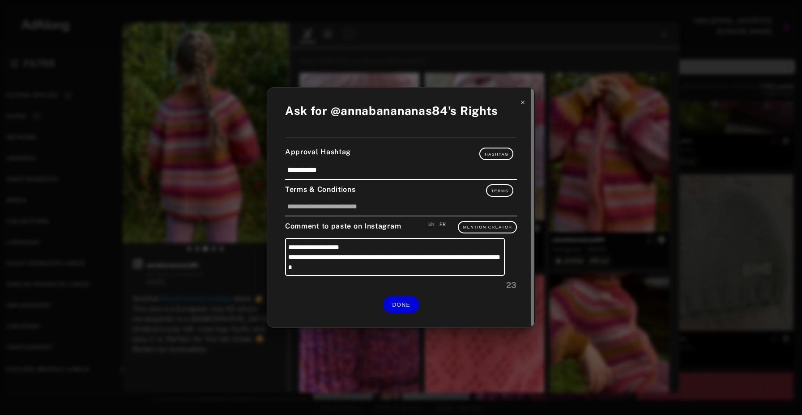
click at [523, 100] on icon at bounding box center [523, 102] width 6 height 6
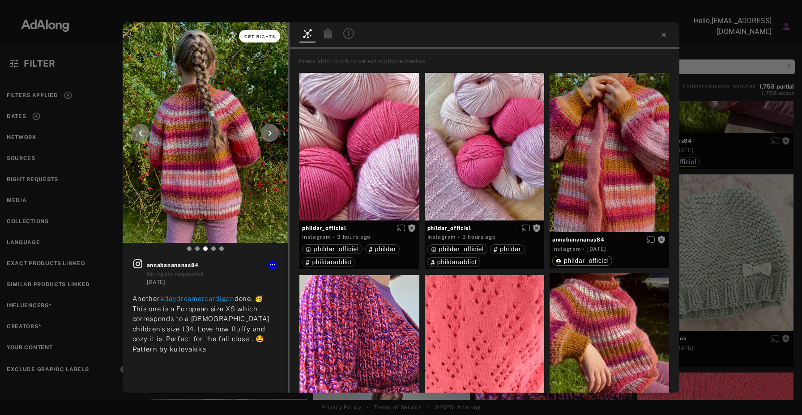
click at [269, 36] on span "Get rights" at bounding box center [259, 36] width 31 height 4
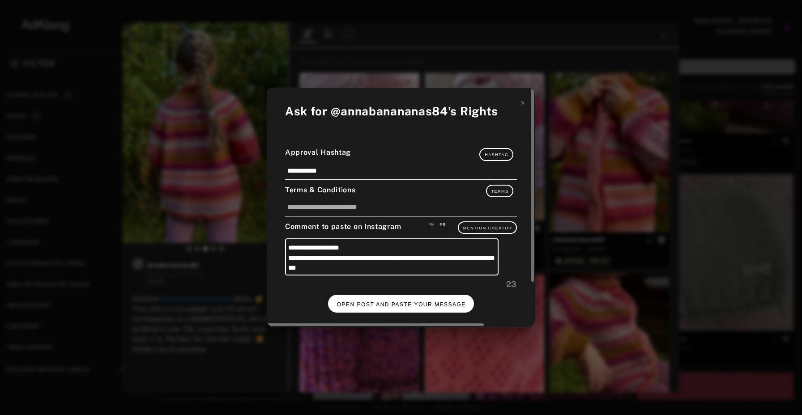
click at [416, 308] on span "OPEN POST AND PASTE YOUR MESSAGE" at bounding box center [401, 305] width 129 height 6
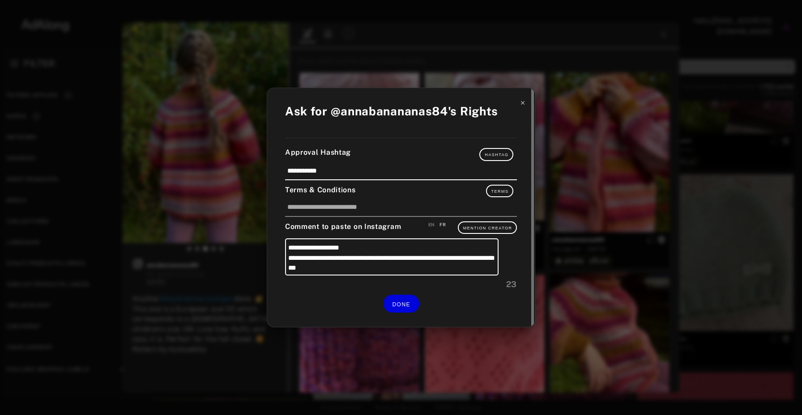
click at [521, 105] on icon at bounding box center [523, 103] width 6 height 6
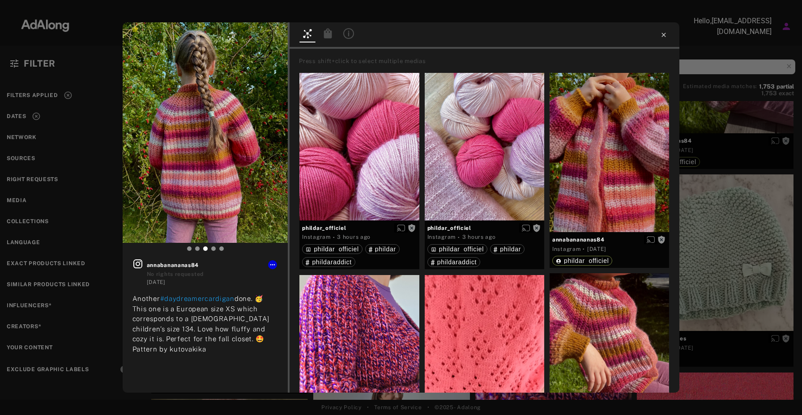
click at [661, 36] on icon at bounding box center [663, 34] width 7 height 7
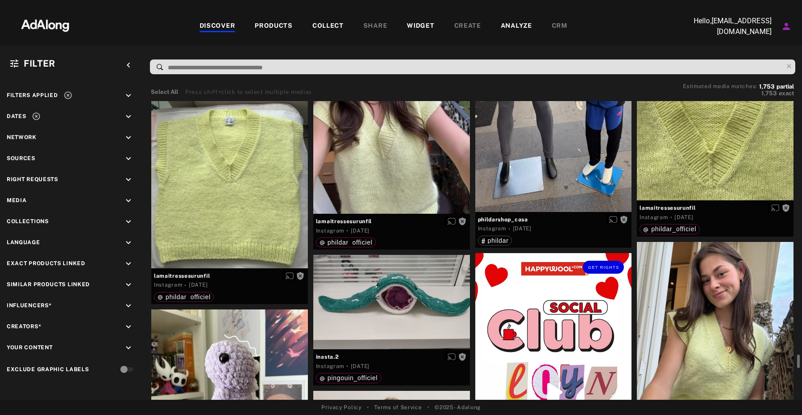
scroll to position [11962, 0]
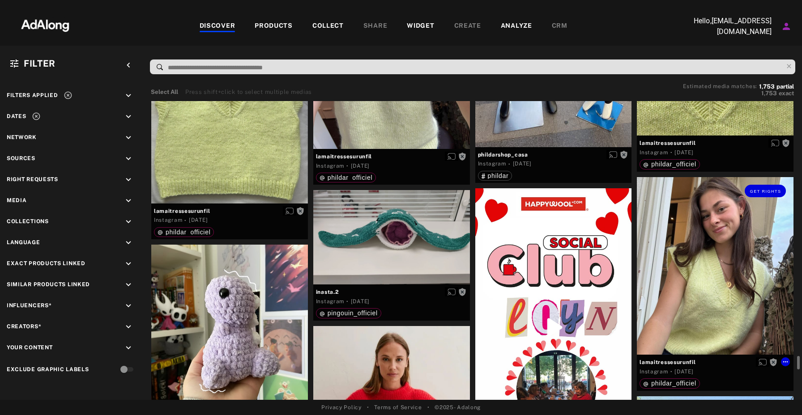
click at [699, 278] on div "Get rights" at bounding box center [715, 266] width 157 height 178
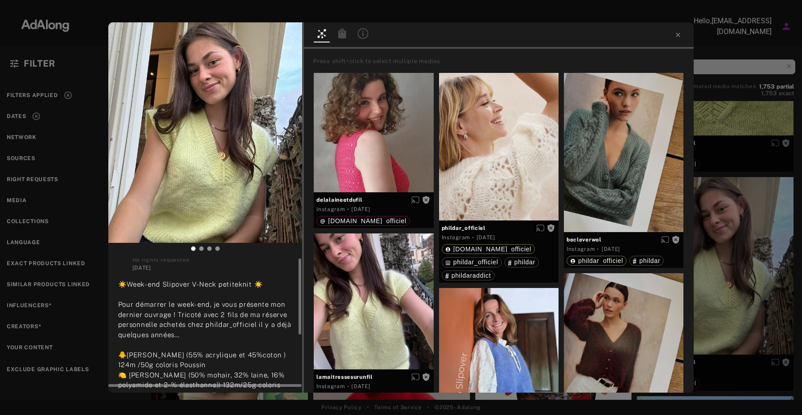
scroll to position [6, 0]
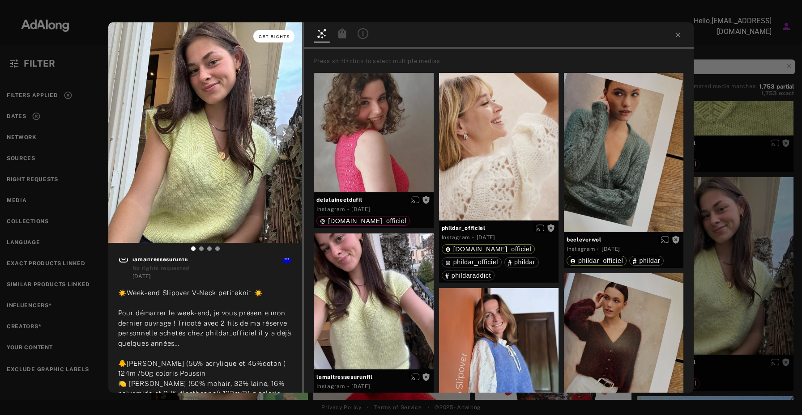
click at [268, 38] on span "Get rights" at bounding box center [274, 36] width 31 height 4
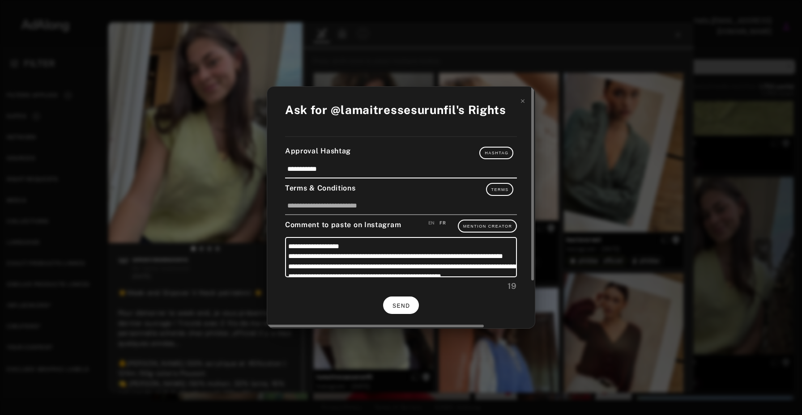
click at [406, 303] on span "SEND" at bounding box center [401, 306] width 17 height 6
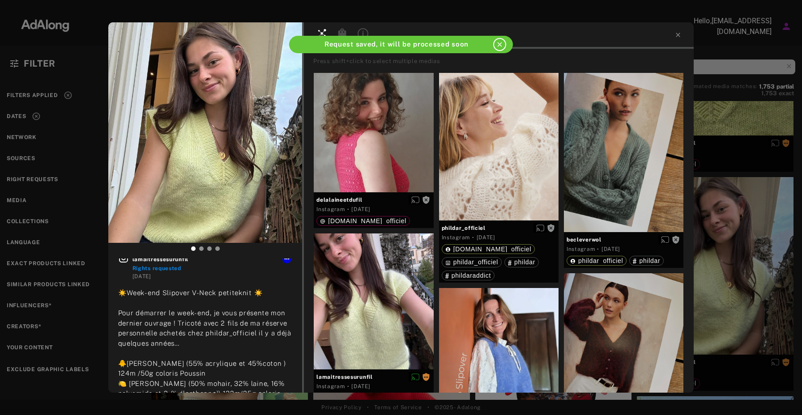
click at [503, 43] on icon "close" at bounding box center [500, 45] width 8 height 8
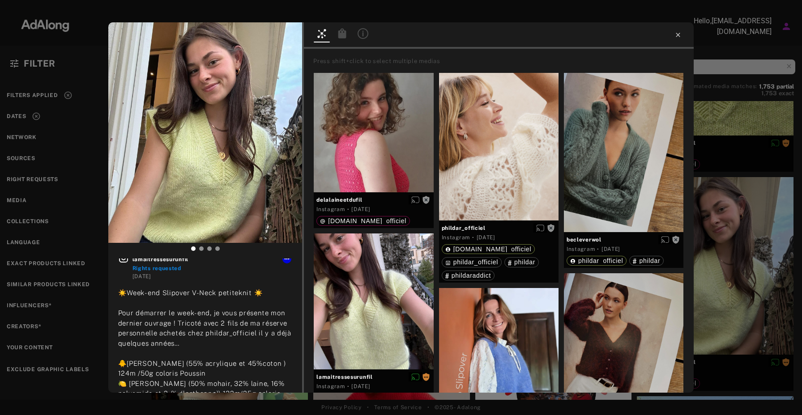
click at [680, 34] on icon at bounding box center [678, 34] width 7 height 7
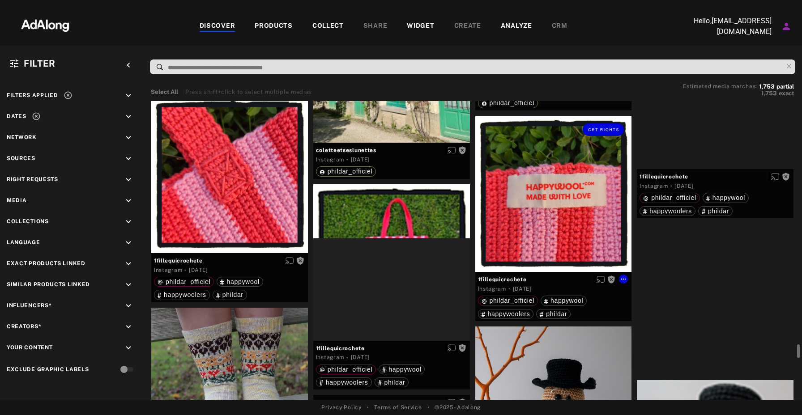
scroll to position [14156, 0]
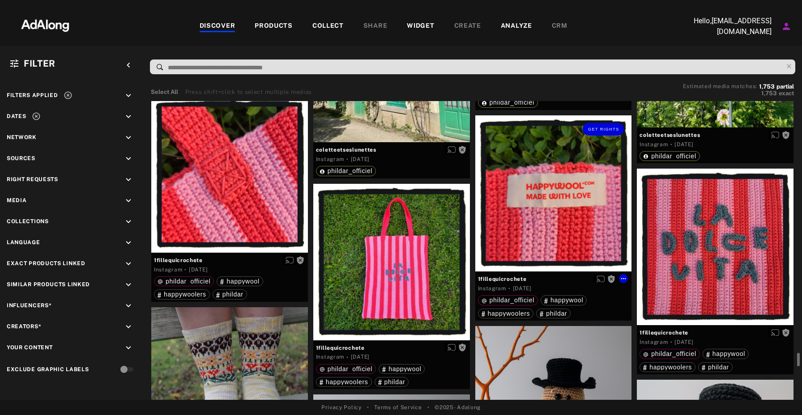
click at [555, 221] on div "Get rights" at bounding box center [553, 194] width 157 height 157
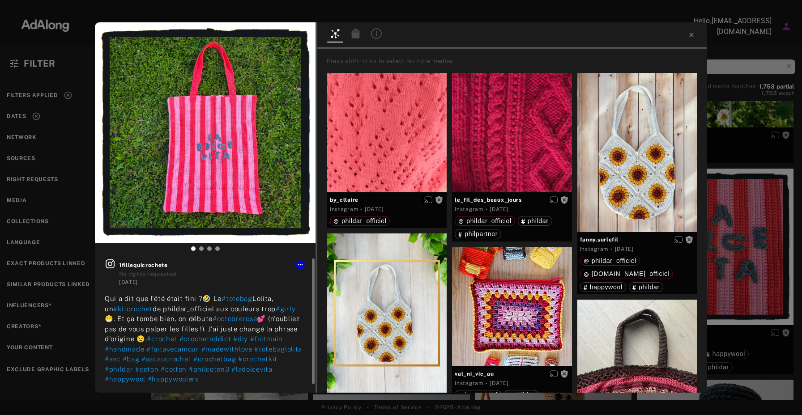
scroll to position [9, 0]
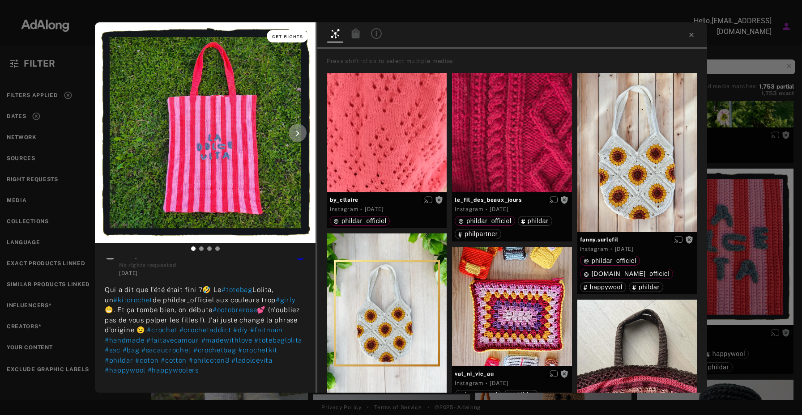
click at [287, 40] on button "Get rights" at bounding box center [287, 36] width 41 height 13
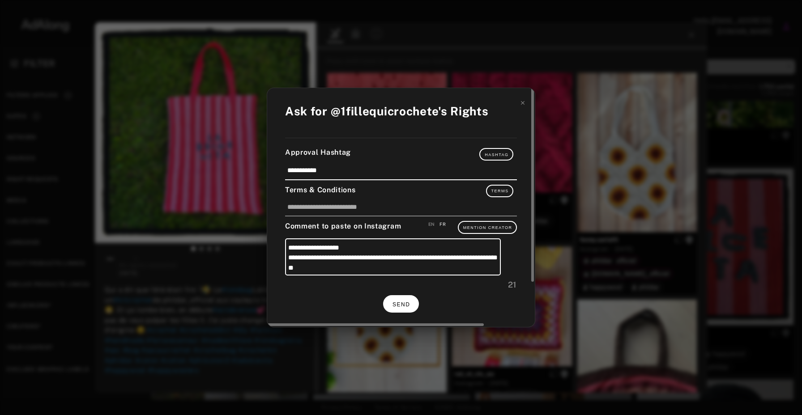
click at [404, 308] on span "SEND" at bounding box center [401, 305] width 17 height 6
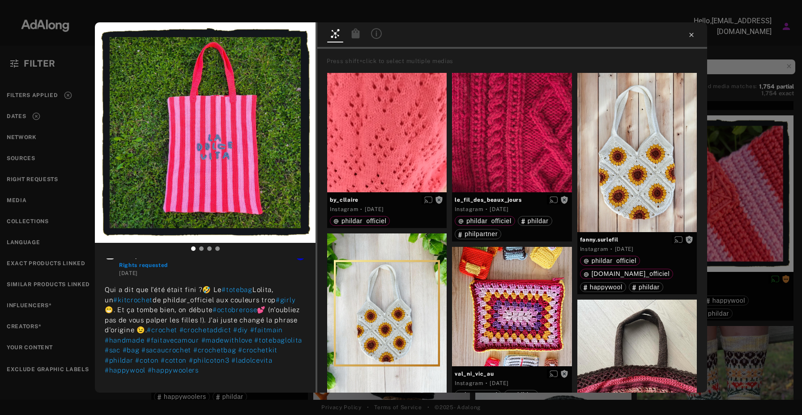
click at [694, 34] on icon at bounding box center [691, 34] width 7 height 7
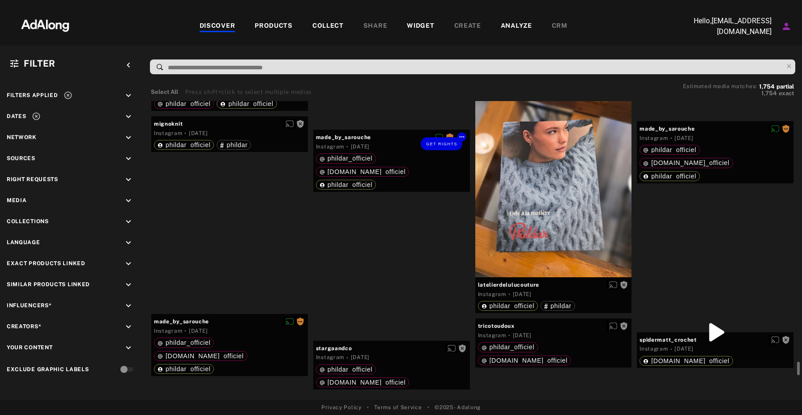
scroll to position [19794, 0]
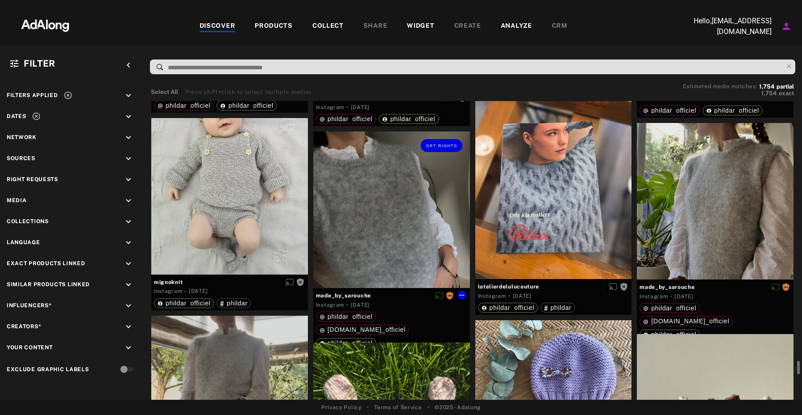
click at [444, 209] on div "Get rights" at bounding box center [391, 210] width 157 height 157
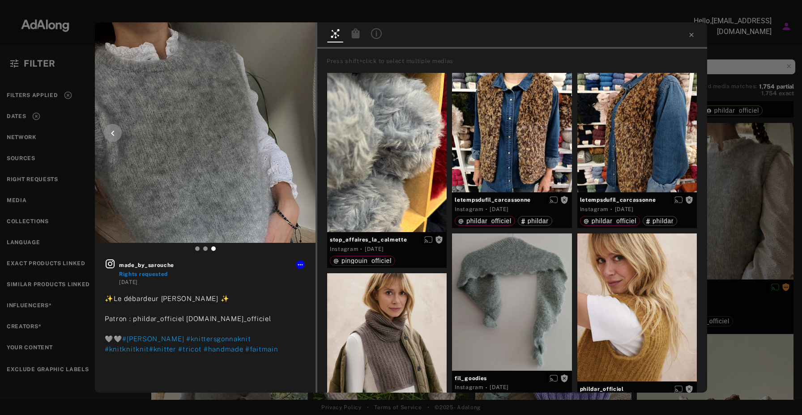
click at [304, 30] on div at bounding box center [205, 29] width 221 height 15
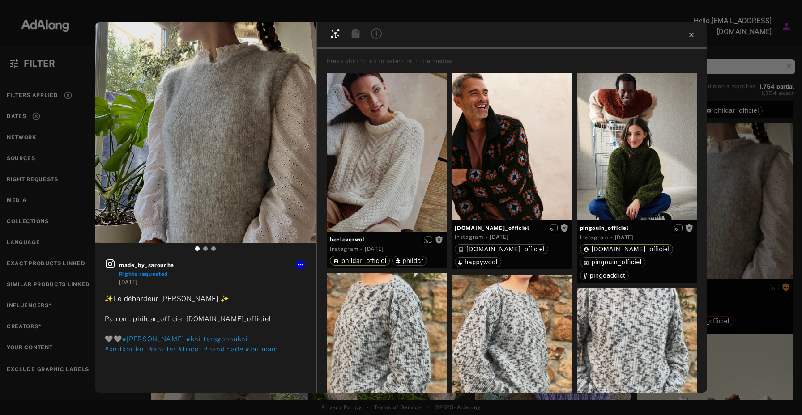
click at [692, 34] on icon at bounding box center [691, 34] width 7 height 7
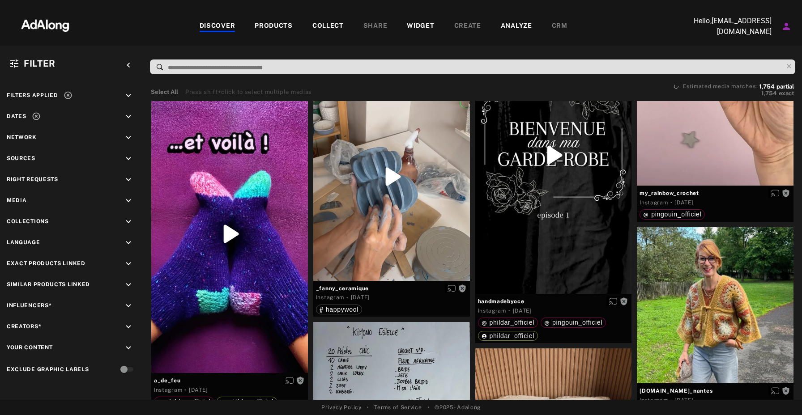
scroll to position [21296, 0]
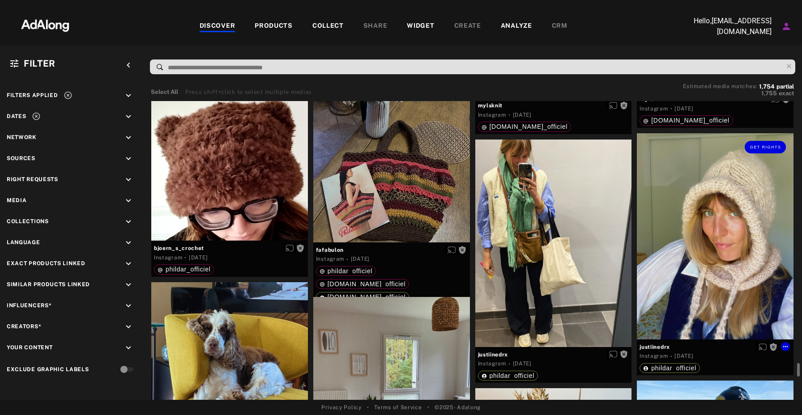
scroll to position [25417, 0]
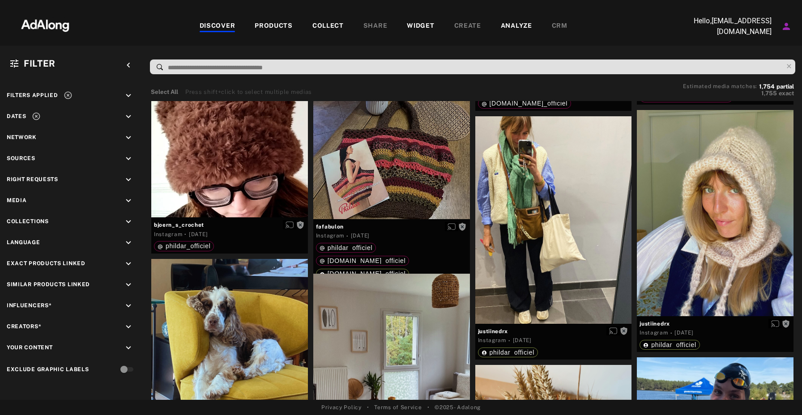
click at [333, 26] on div "COLLECT" at bounding box center [327, 26] width 31 height 11
